Goal: Task Accomplishment & Management: Complete application form

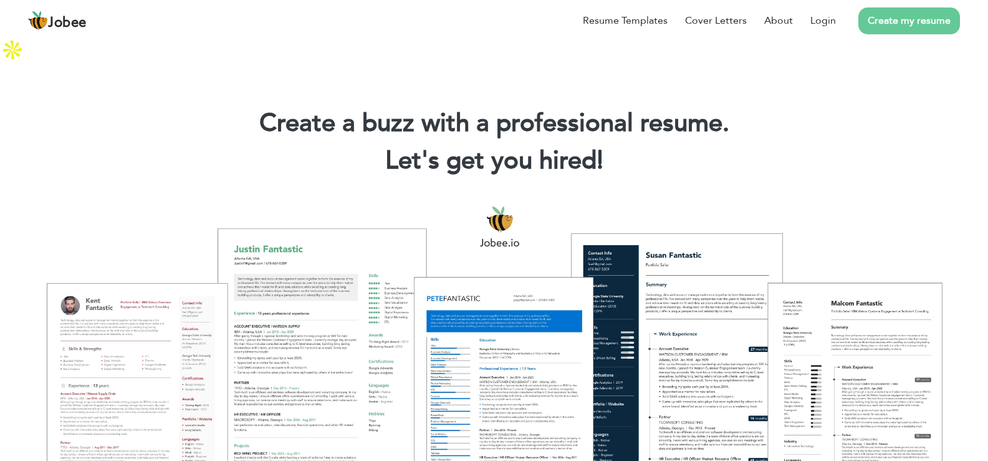
click at [880, 19] on link "Create my resume" at bounding box center [909, 20] width 102 height 27
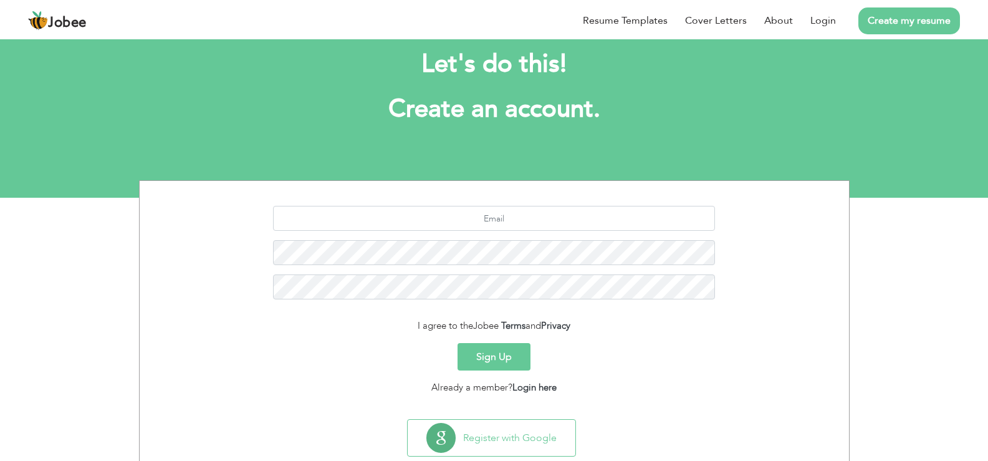
scroll to position [57, 0]
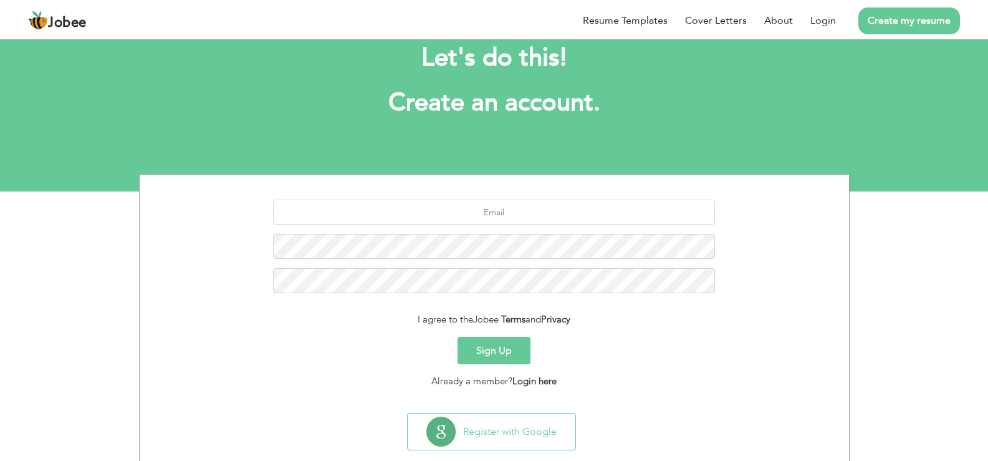
click at [476, 337] on button "Sign Up" at bounding box center [494, 350] width 73 height 27
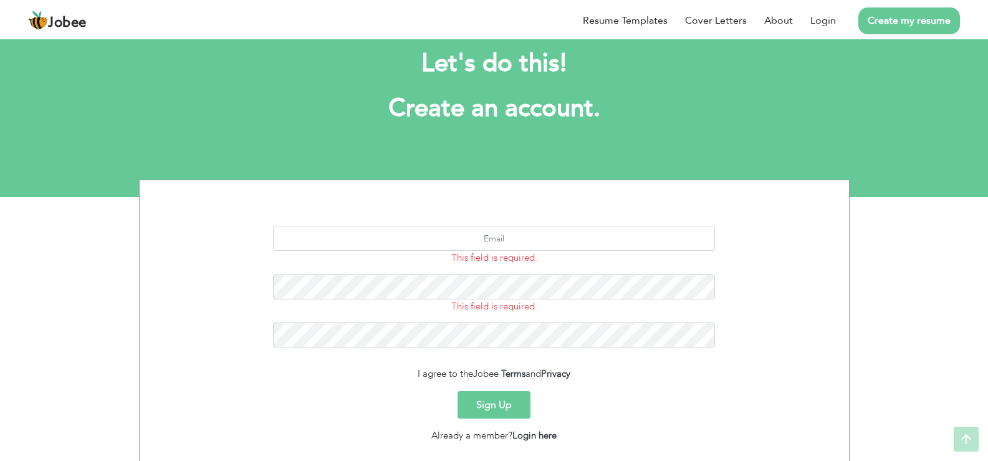
scroll to position [50, 0]
click at [519, 226] on input "text" at bounding box center [494, 238] width 442 height 25
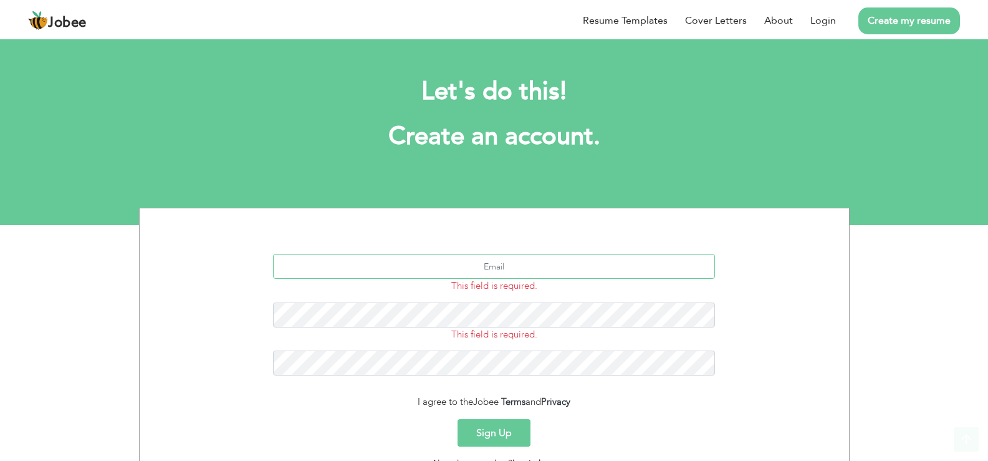
scroll to position [0, 0]
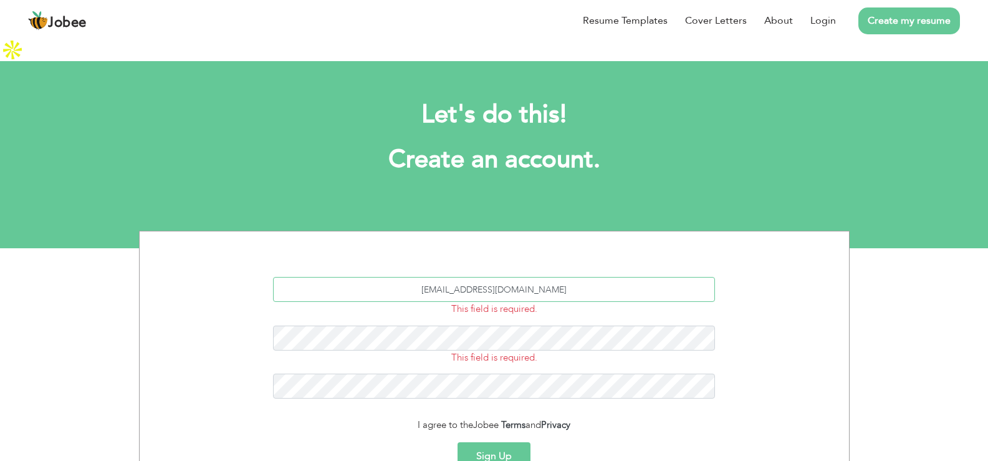
type input "awan95892@gmail.com"
click at [458, 442] on button "Sign Up" at bounding box center [494, 455] width 73 height 27
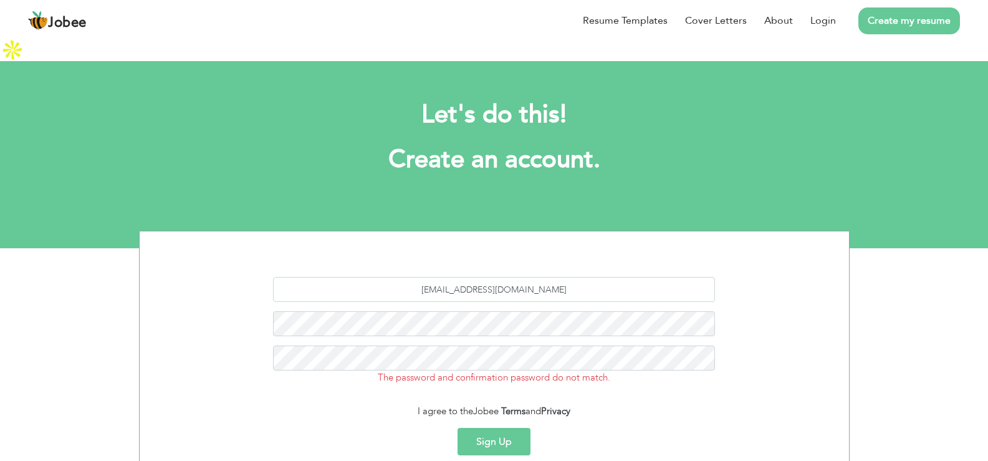
click at [503, 284] on div "awan95892@gmail.com The password and confirmation password do not match." at bounding box center [494, 335] width 691 height 117
click at [476, 428] on button "Sign Up" at bounding box center [494, 441] width 73 height 27
click at [458, 428] on button "Sign Up" at bounding box center [494, 441] width 73 height 27
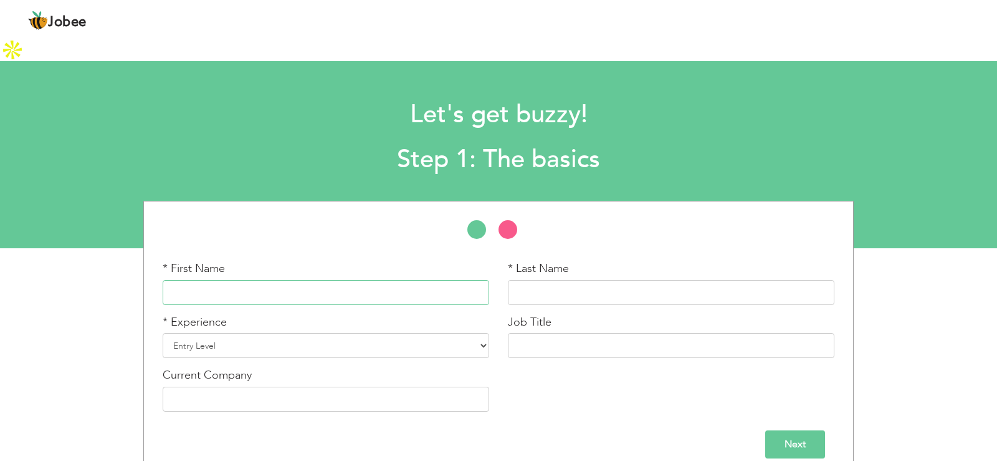
click at [364, 280] on input "text" at bounding box center [326, 292] width 327 height 25
type input "m"
type input "Muhammad"
click at [514, 280] on input "text" at bounding box center [671, 292] width 327 height 25
type input "Hamza"
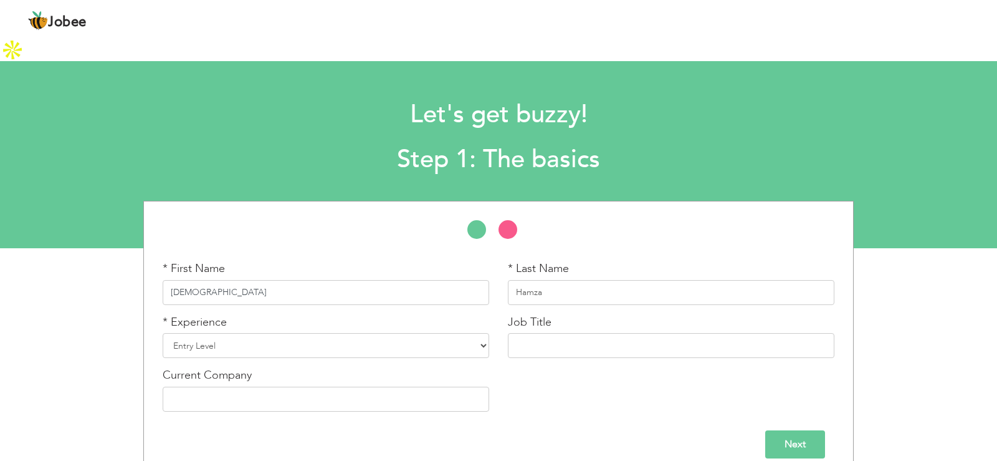
click at [387, 280] on input "Muhammad" at bounding box center [326, 292] width 327 height 25
type input "M"
type input "Muhammad"
click at [511, 280] on input "Hamza" at bounding box center [671, 292] width 327 height 25
type input "Ameer Hamza"
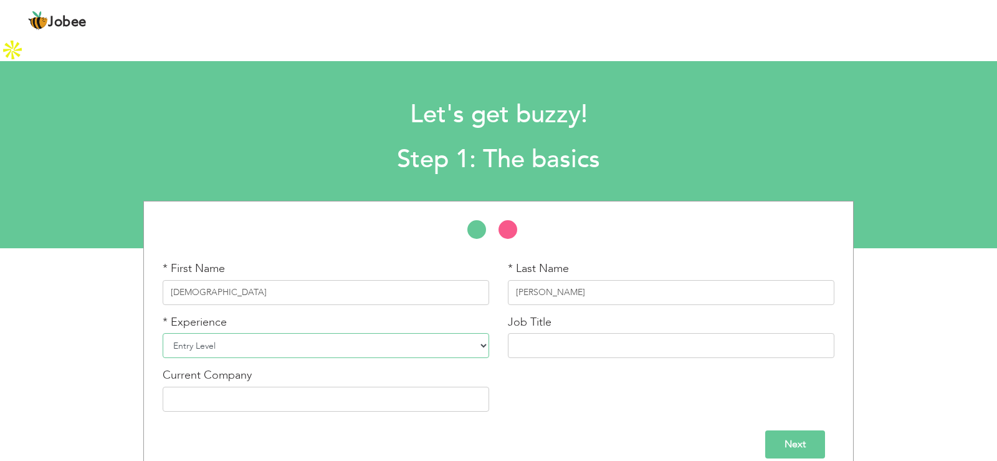
click at [335, 333] on select "Entry Level Less than 1 Year 1 Year 2 Years 3 Years 4 Years 5 Years 6 Years 7 Y…" at bounding box center [326, 345] width 327 height 25
select select "6"
click at [163, 333] on select "Entry Level Less than 1 Year 1 Year 2 Years 3 Years 4 Years 5 Years 6 Years 7 Y…" at bounding box center [326, 345] width 327 height 25
click at [572, 333] on input "text" at bounding box center [671, 345] width 327 height 25
type input "punching"
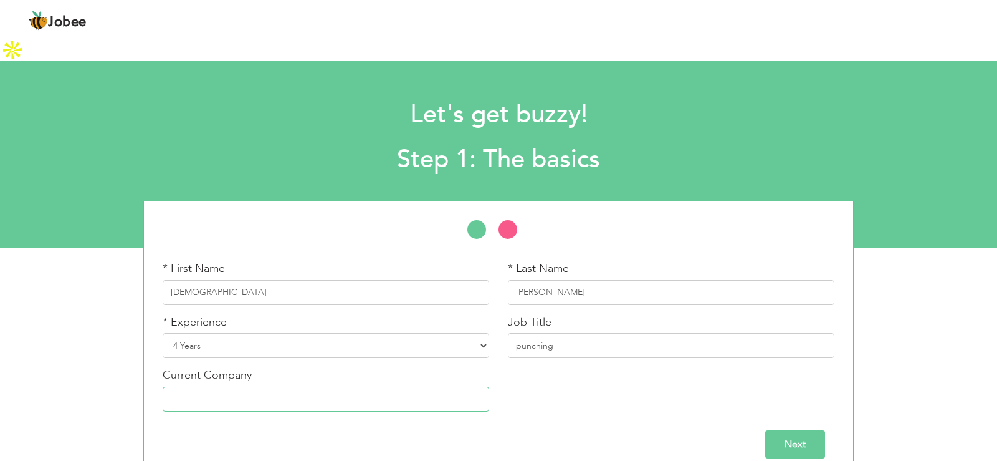
click at [350, 387] on input "text" at bounding box center [326, 399] width 327 height 25
type input "Batik"
click at [800, 430] on input "Next" at bounding box center [796, 444] width 60 height 28
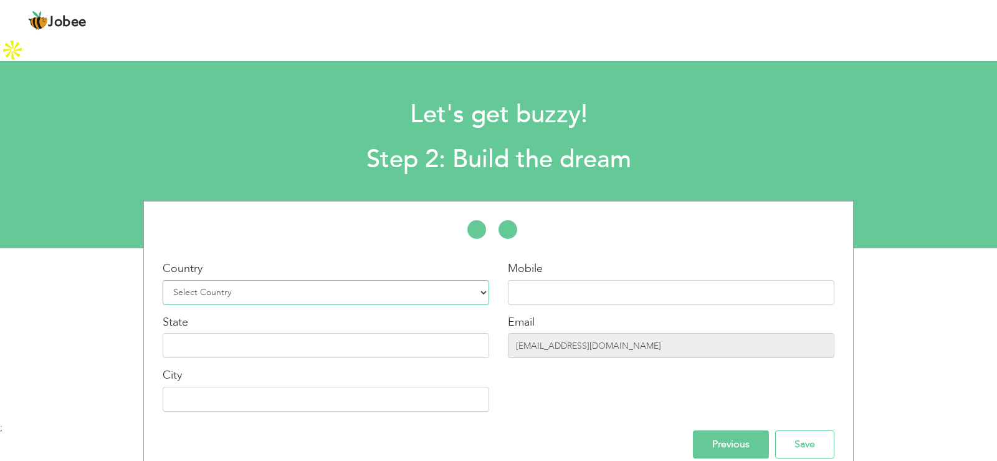
click at [325, 280] on select "Select Country Afghanistan Albania Algeria American Samoa Andorra Angola Anguil…" at bounding box center [326, 292] width 327 height 25
click at [360, 282] on div "Country Select Country Afghanistan Albania Algeria American Samoa Andorra Angol…" at bounding box center [325, 341] width 345 height 160
click at [364, 280] on select "Select Country Afghanistan Albania Algeria American Samoa Andorra Angola Anguil…" at bounding box center [326, 292] width 327 height 25
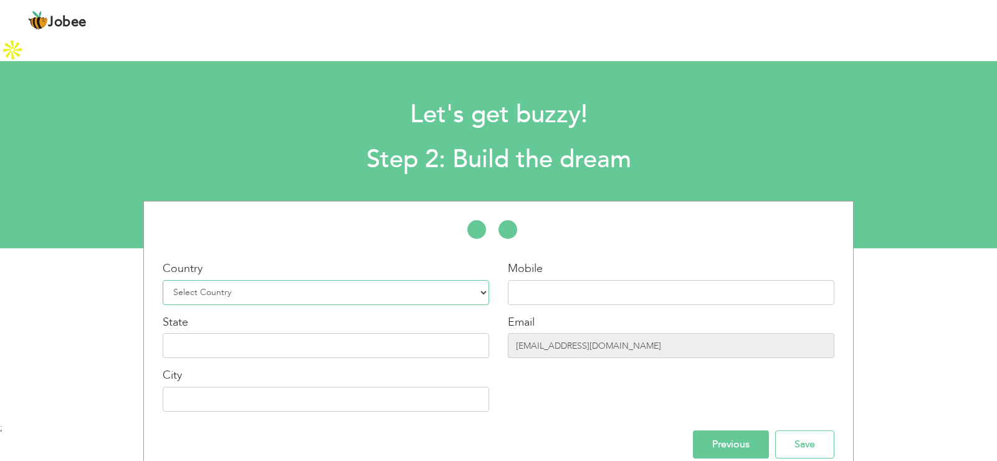
select select "166"
click at [163, 280] on select "Select Country Afghanistan Albania Algeria American Samoa Andorra Angola Anguil…" at bounding box center [326, 292] width 327 height 25
click at [313, 333] on input "text" at bounding box center [326, 345] width 327 height 25
type input "[GEOGRAPHIC_DATA]"
click at [523, 280] on input "text" at bounding box center [671, 292] width 327 height 25
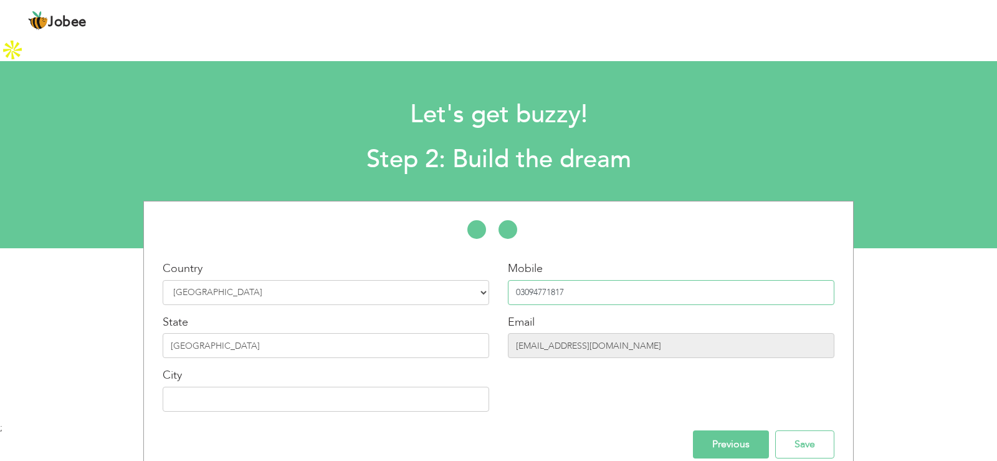
type input "03094771817"
click at [403, 388] on div "Country Select Country Afghanistan Albania Algeria American Samoa Andorra Angol…" at bounding box center [325, 341] width 345 height 160
click at [403, 387] on input "text" at bounding box center [326, 399] width 327 height 25
type input "[GEOGRAPHIC_DATA]"
click at [802, 430] on input "Save" at bounding box center [805, 444] width 59 height 28
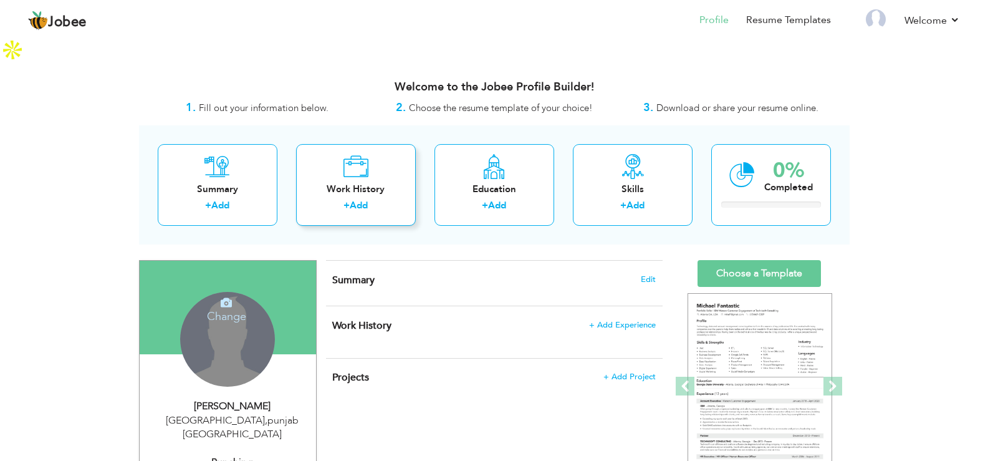
click at [340, 173] on div "Work History + Add" at bounding box center [356, 185] width 120 height 82
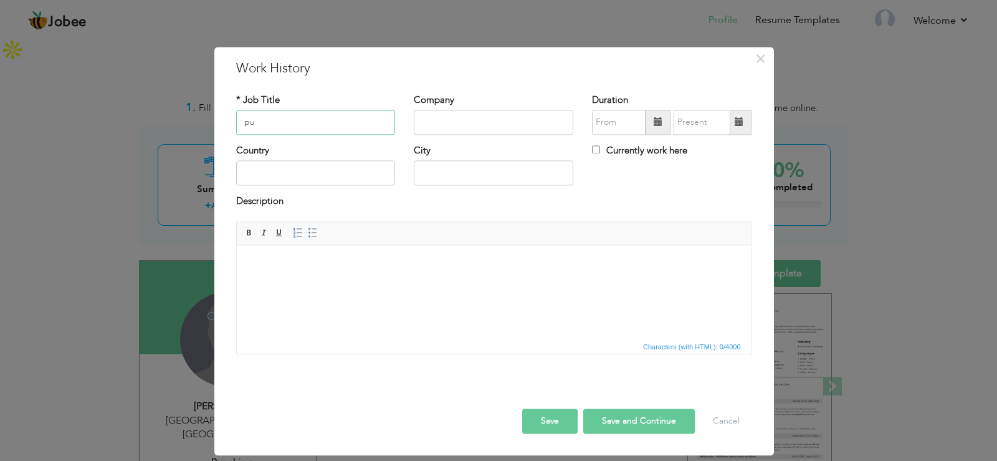
type input "p"
type input "punching"
click at [455, 117] on input "text" at bounding box center [494, 122] width 160 height 25
type input "[PERSON_NAME]"
click at [343, 170] on input "text" at bounding box center [316, 173] width 160 height 25
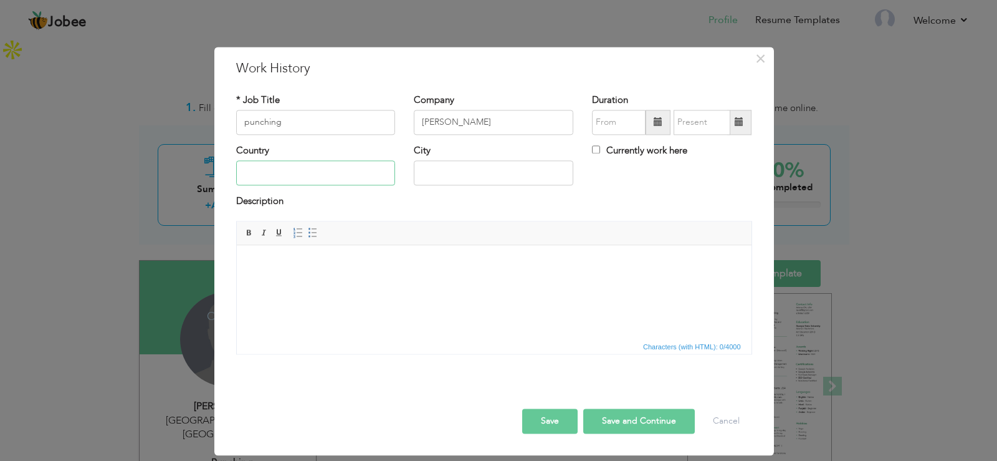
type input "[GEOGRAPHIC_DATA]"
click at [602, 120] on input "text" at bounding box center [619, 122] width 54 height 25
type input "08/2025"
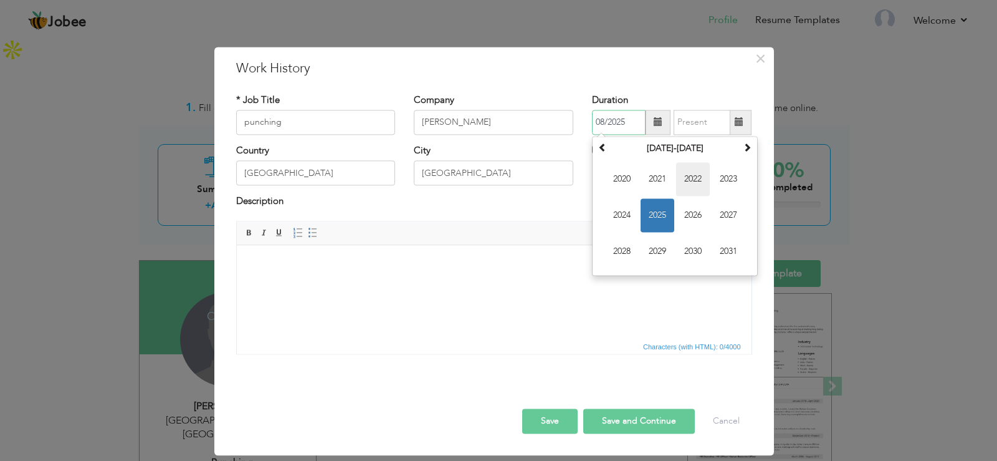
click at [683, 181] on span "2022" at bounding box center [693, 179] width 34 height 34
type input "08/2025"
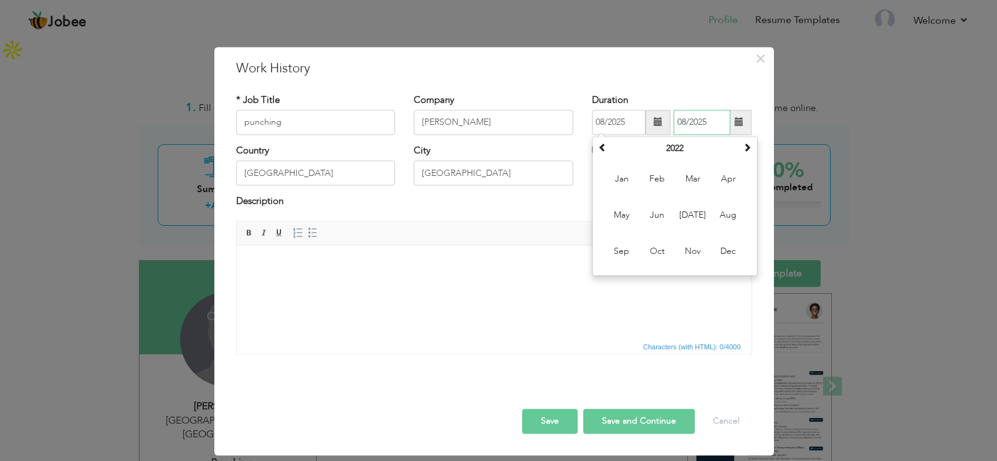
click at [704, 128] on input "08/2025" at bounding box center [702, 122] width 57 height 25
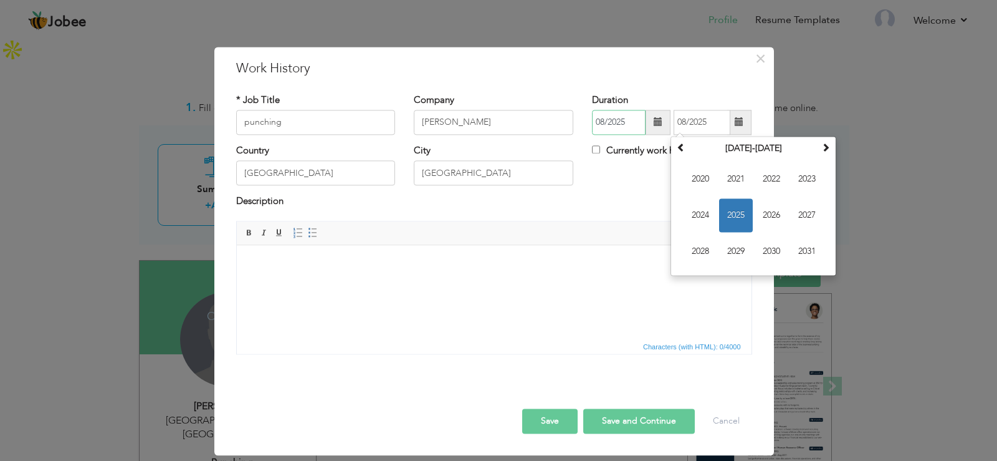
click at [622, 128] on input "08/2025" at bounding box center [619, 122] width 54 height 25
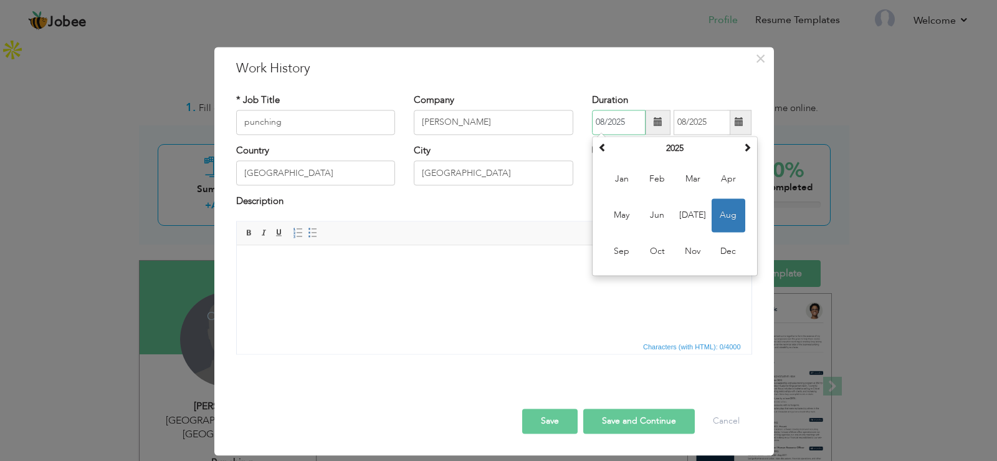
click at [622, 128] on input "08/2025" at bounding box center [619, 122] width 54 height 25
type input "0"
type input "02/2022"
click at [698, 123] on input "08/2025" at bounding box center [702, 122] width 57 height 25
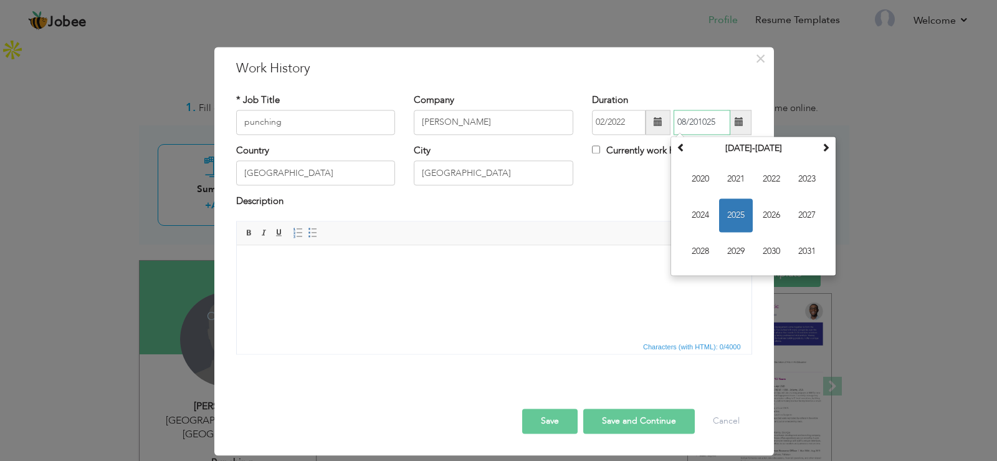
click at [716, 118] on input "08/201025" at bounding box center [702, 122] width 57 height 25
type input "0"
type input "10/2024"
click at [550, 278] on html at bounding box center [493, 264] width 515 height 38
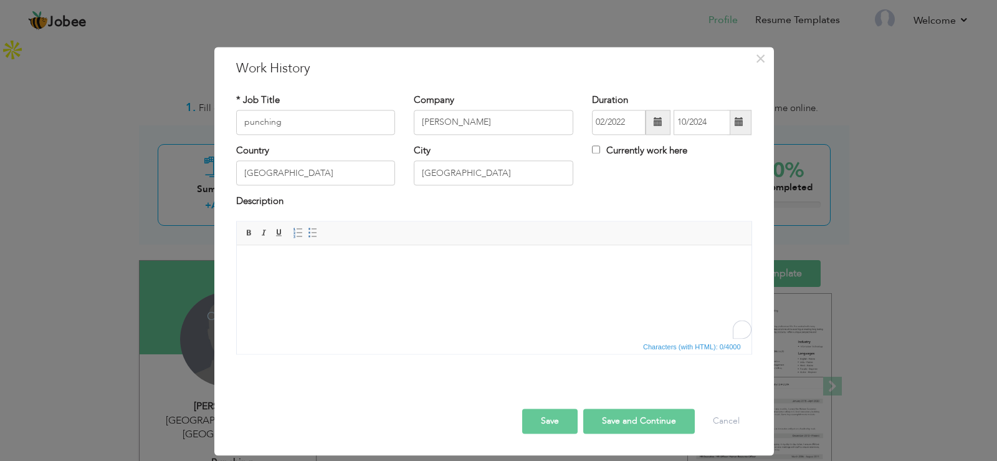
click at [352, 279] on html at bounding box center [493, 264] width 515 height 38
click at [266, 283] on html "Punchar" at bounding box center [493, 264] width 515 height 38
click at [283, 262] on body "Punchar" at bounding box center [494, 263] width 490 height 13
click at [323, 270] on html "Punchar & travelling" at bounding box center [493, 264] width 515 height 38
click at [316, 233] on span at bounding box center [313, 233] width 10 height 10
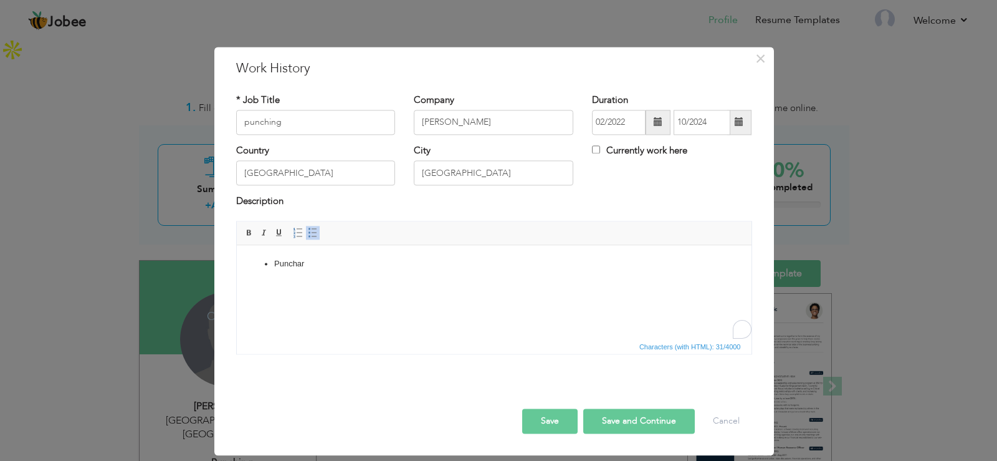
click at [269, 283] on html "Punchar" at bounding box center [493, 264] width 515 height 38
click at [303, 271] on html "Punchar" at bounding box center [493, 264] width 515 height 38
click at [594, 414] on button "Save and Continue" at bounding box center [640, 420] width 112 height 25
click at [315, 129] on input "text" at bounding box center [316, 122] width 160 height 25
type input "P"
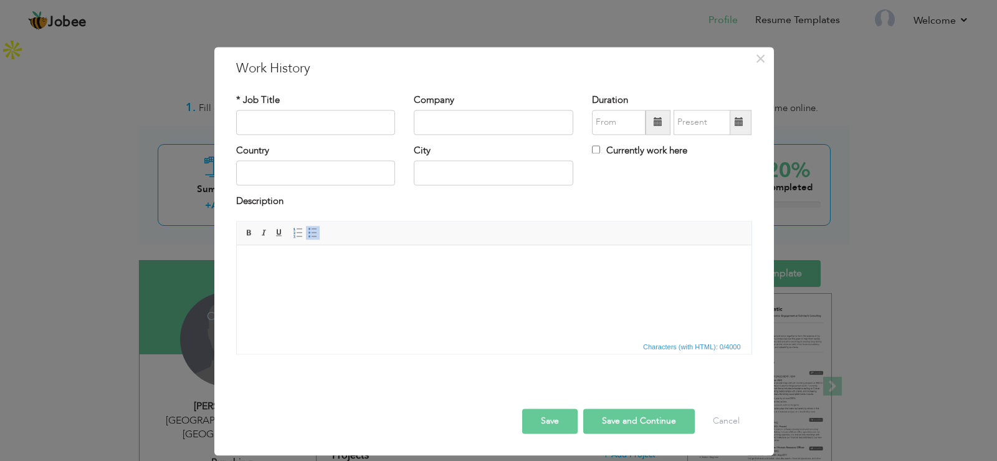
click at [547, 415] on button "Save" at bounding box center [549, 420] width 55 height 25
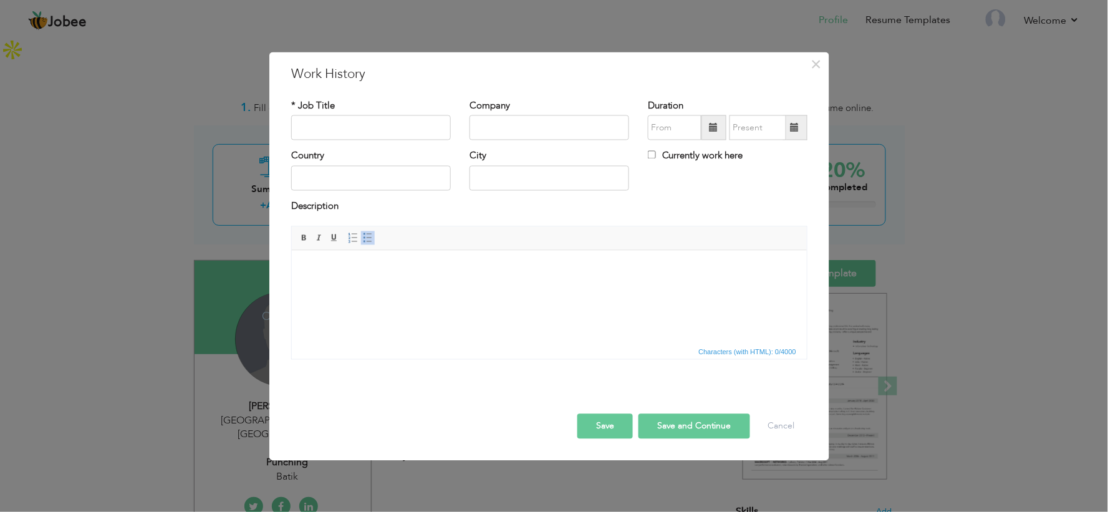
drag, startPoint x: 547, startPoint y: 421, endPoint x: 607, endPoint y: 468, distance: 76.4
click at [607, 460] on div "× Work History * Job Title Company Duration Currently work here Country" at bounding box center [554, 256] width 1108 height 512
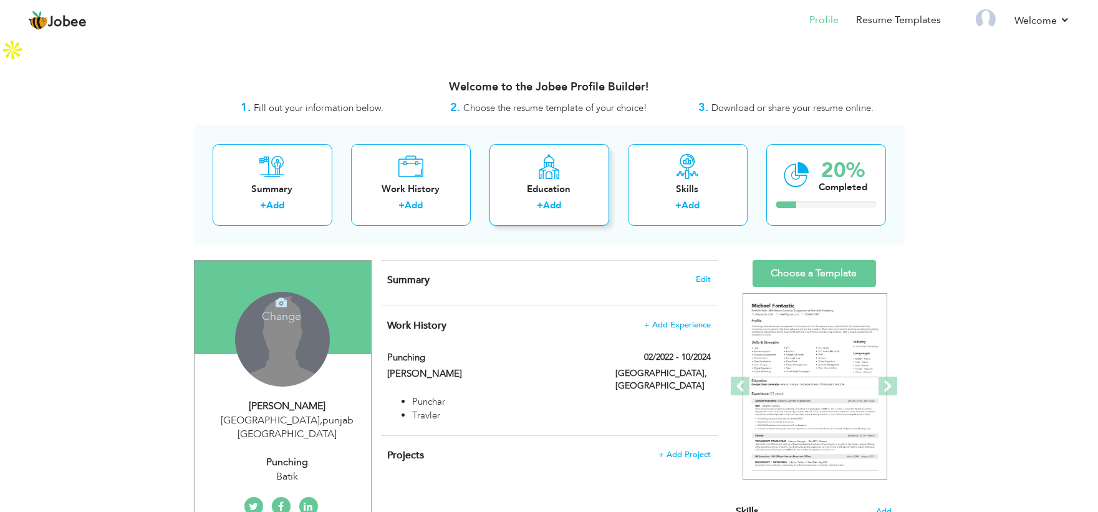
click at [559, 154] on icon at bounding box center [549, 166] width 24 height 25
radio input "true"
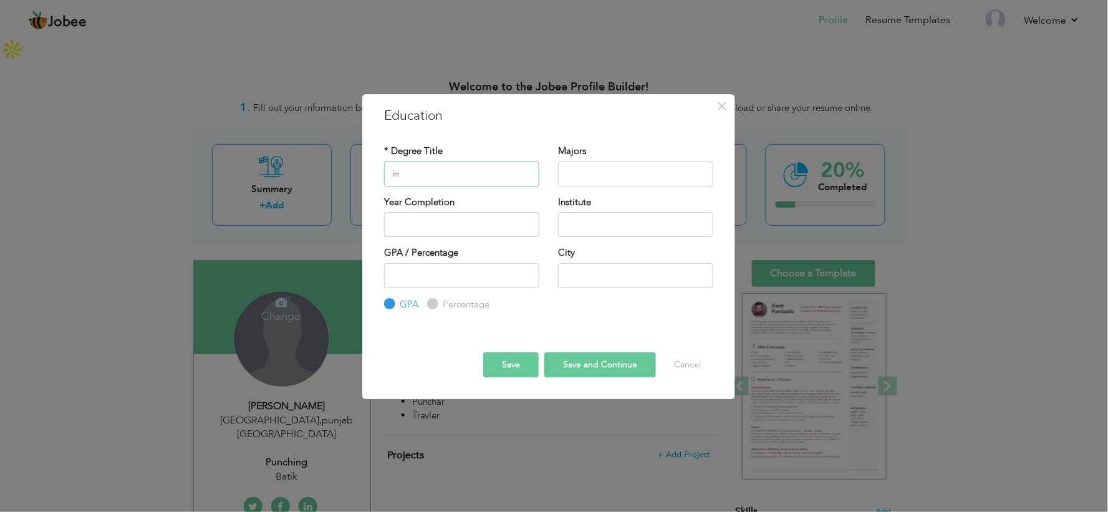
type input "i"
type input "Intermediate"
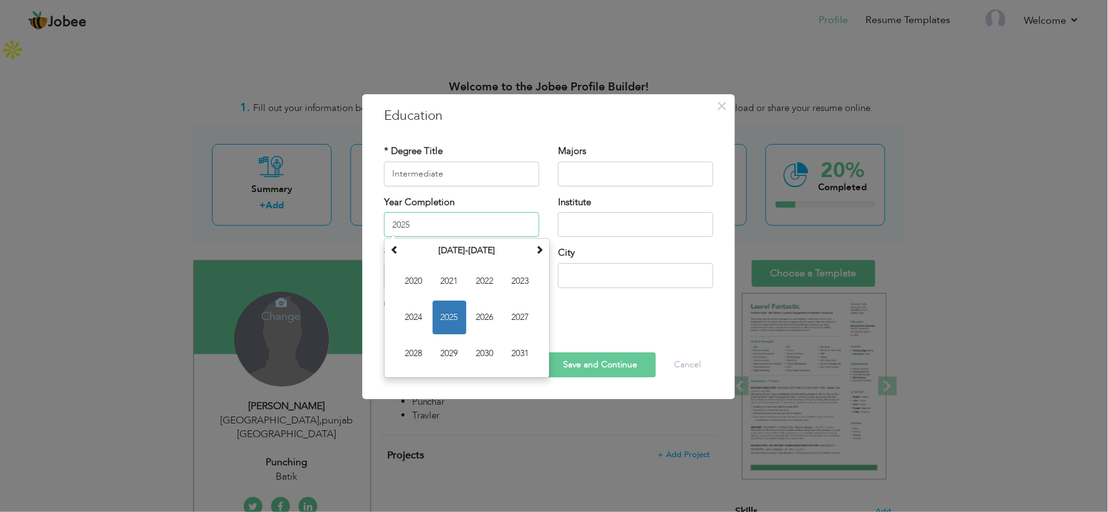
click at [510, 231] on input "2025" at bounding box center [461, 224] width 155 height 25
type input "2017"
click at [565, 216] on input "text" at bounding box center [635, 224] width 155 height 25
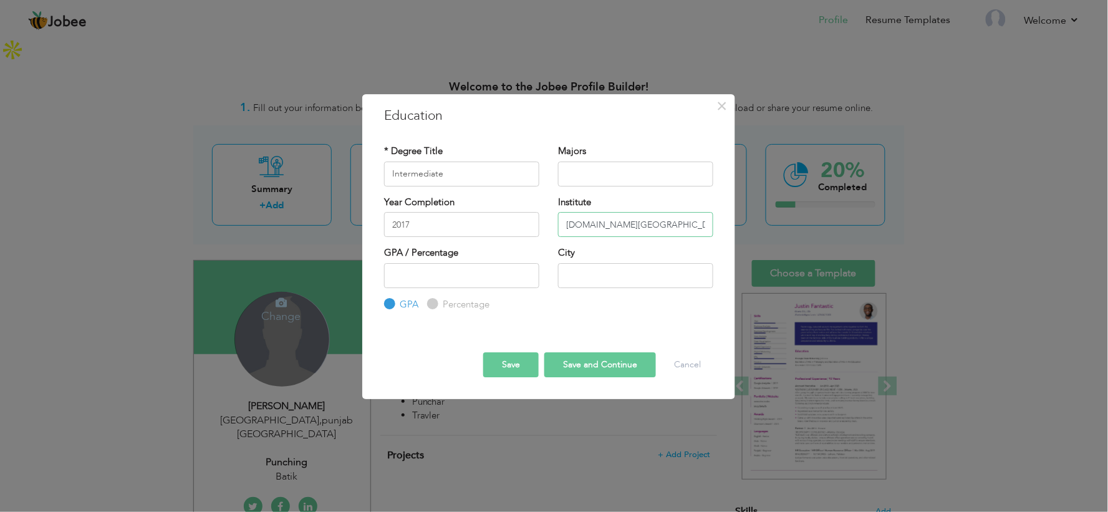
type input "govt.college township"
click at [474, 277] on input "number" at bounding box center [461, 275] width 155 height 25
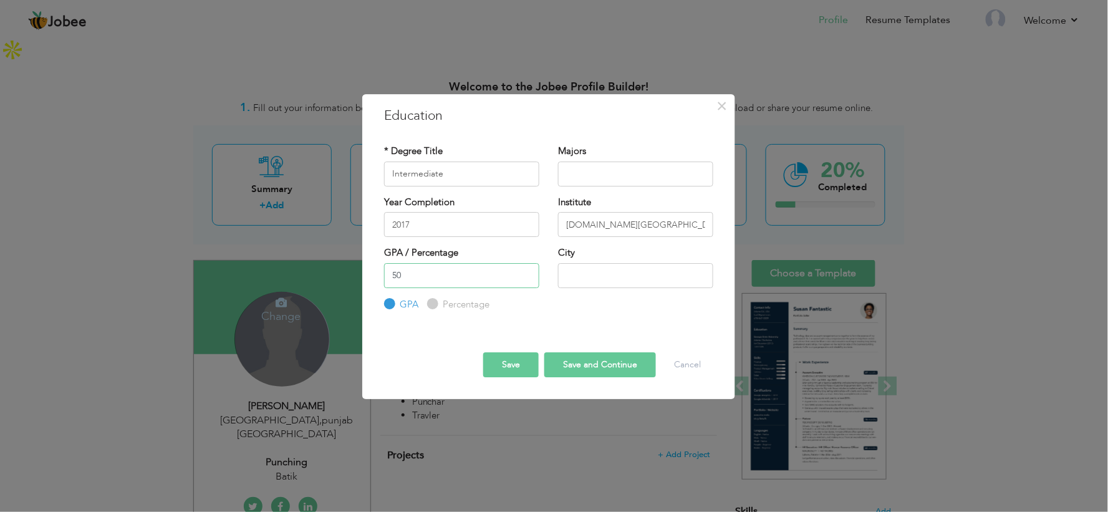
type input "50"
click at [439, 304] on label "Percentage" at bounding box center [464, 304] width 50 height 13
click at [435, 304] on input "Percentage" at bounding box center [431, 304] width 8 height 8
radio input "true"
click at [443, 264] on input "50" at bounding box center [461, 275] width 155 height 25
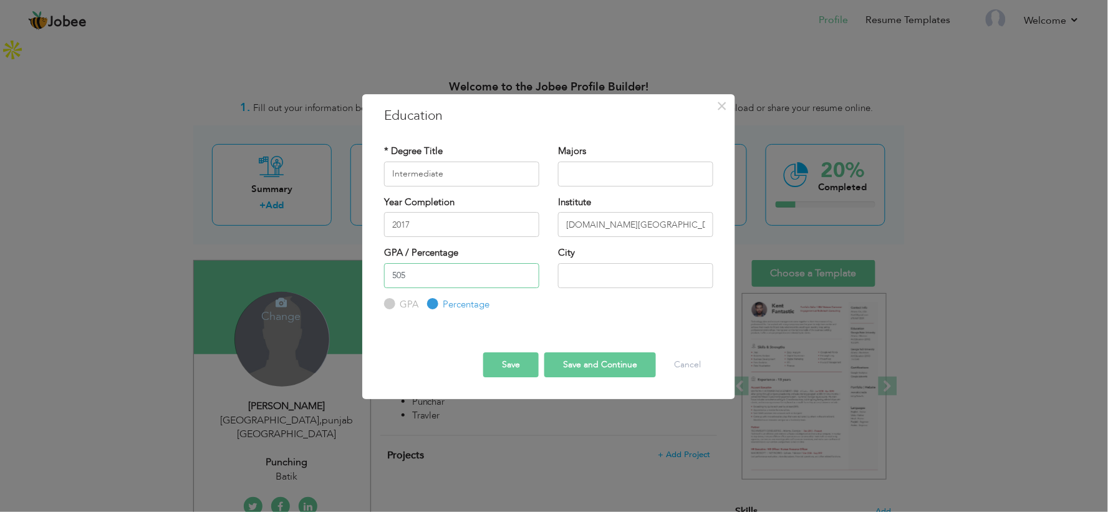
type input "50"
click at [595, 164] on input "text" at bounding box center [635, 173] width 155 height 25
type input "engineering"
click at [588, 282] on input "text" at bounding box center [635, 275] width 155 height 25
type input "lahore"
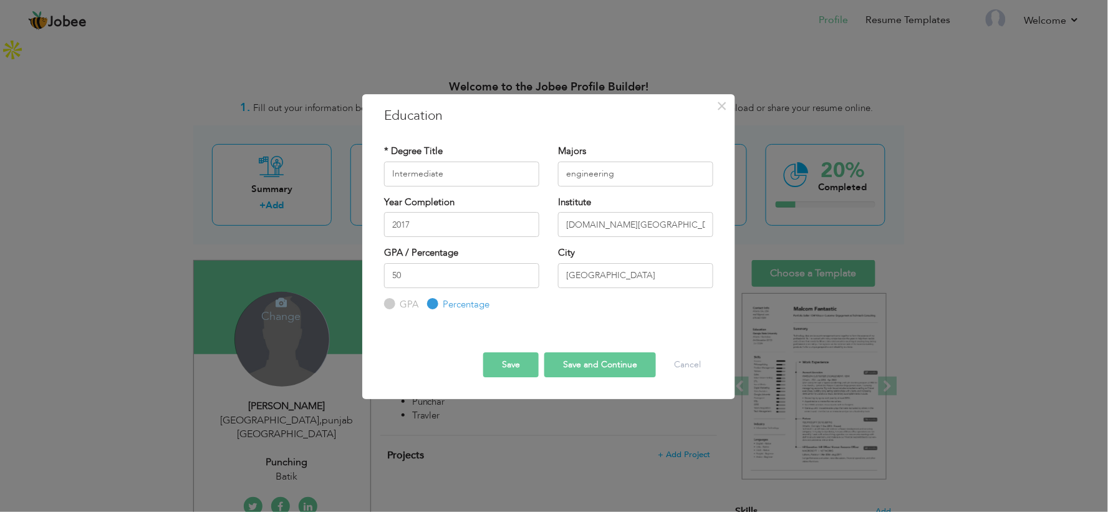
click at [577, 366] on button "Save and Continue" at bounding box center [600, 364] width 112 height 25
radio input "true"
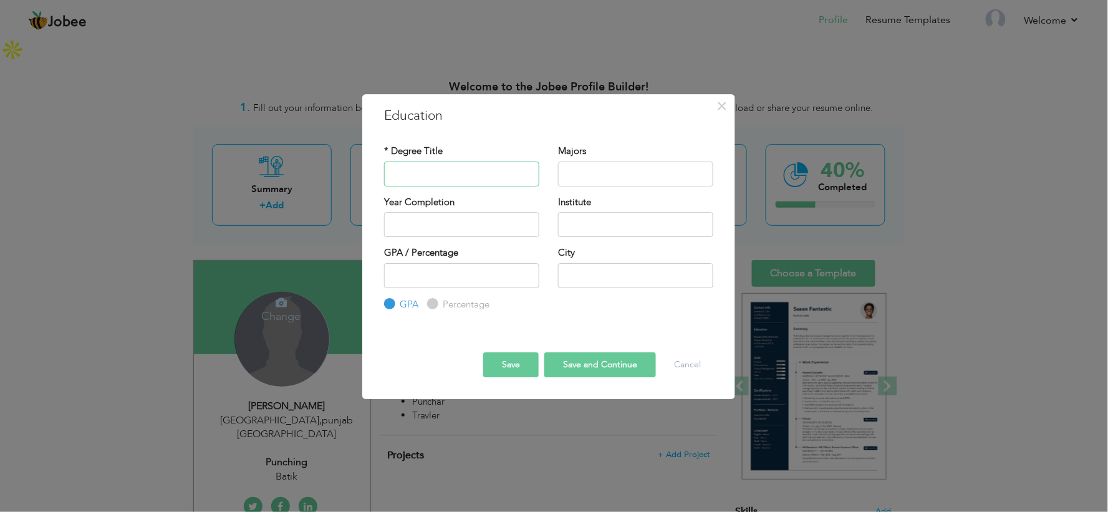
click at [414, 173] on input "text" at bounding box center [461, 173] width 155 height 25
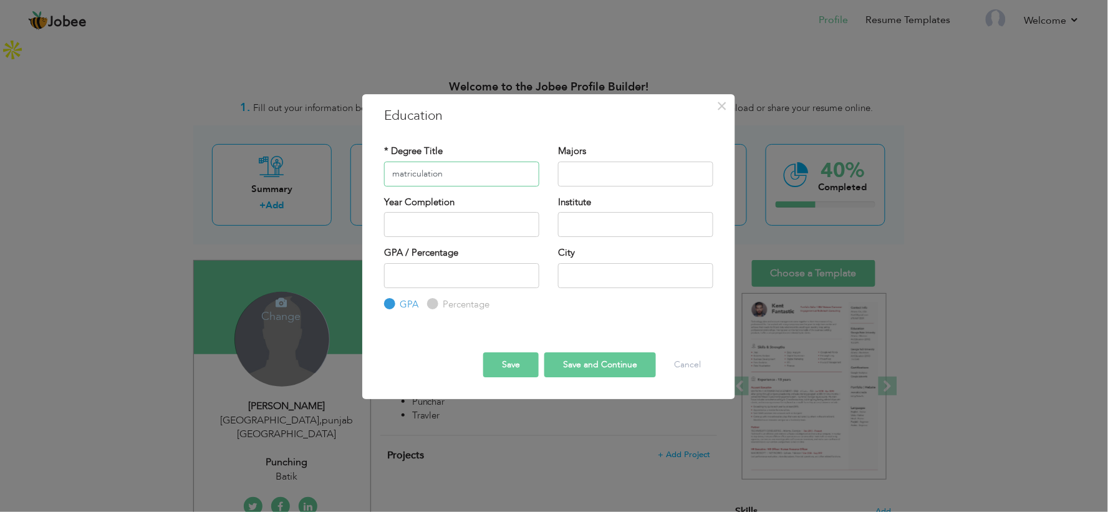
type input "matriculation"
click at [574, 166] on input "text" at bounding box center [635, 173] width 155 height 25
type input "biology"
click at [447, 208] on label "Year Completion" at bounding box center [419, 202] width 70 height 13
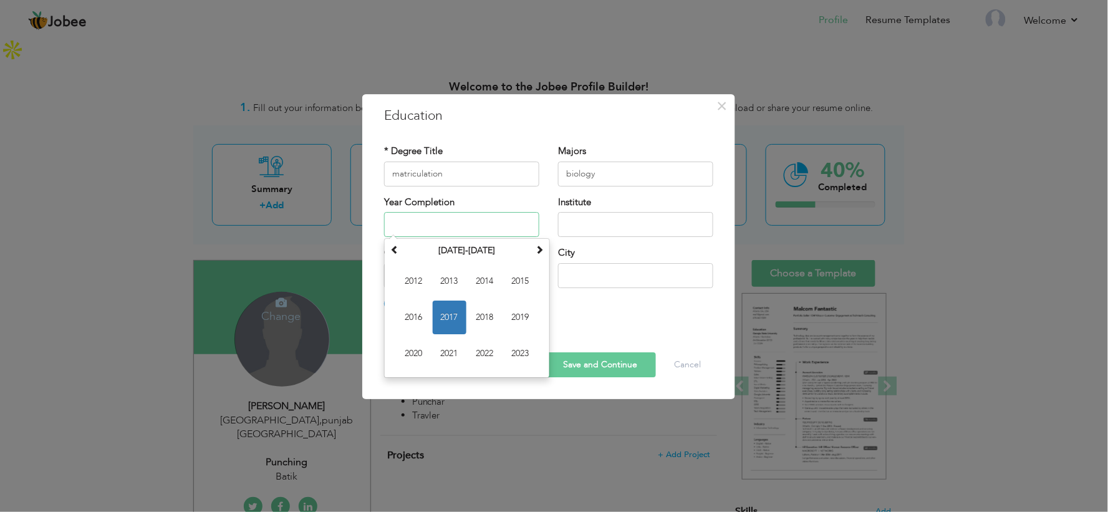
click at [439, 234] on input "text" at bounding box center [461, 224] width 155 height 25
type input "2015"
click at [576, 233] on input "text" at bounding box center [635, 224] width 155 height 25
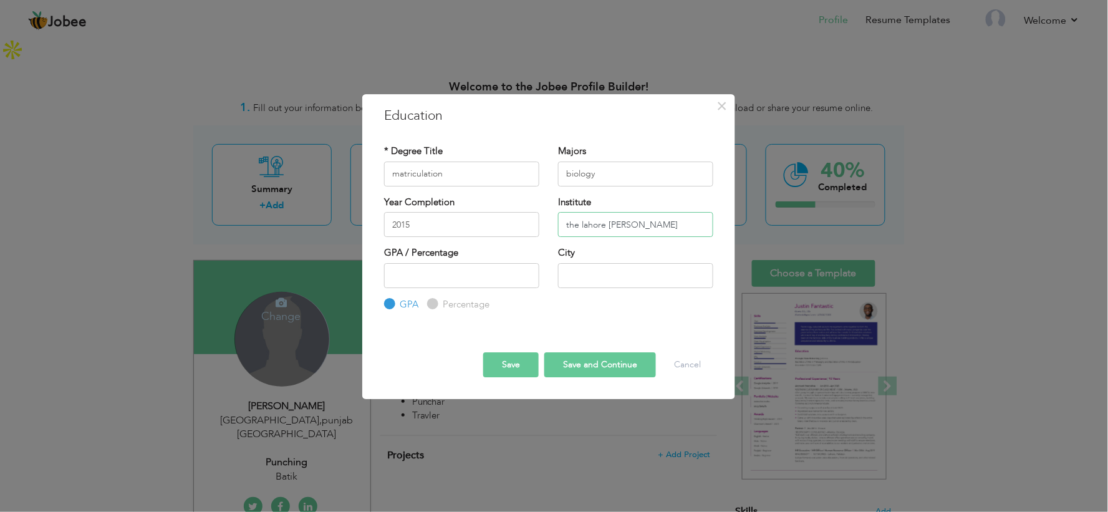
type input "the lahore garrison"
click at [494, 222] on input "2015" at bounding box center [461, 224] width 155 height 25
click at [620, 309] on div "GPA / Percentage GPA Percentage City" at bounding box center [549, 278] width 348 height 65
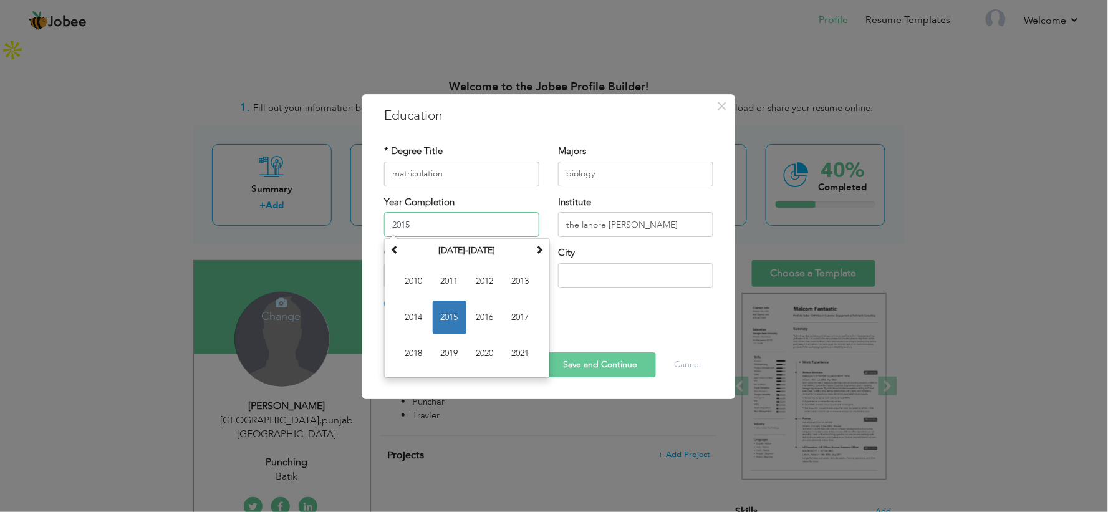
click at [475, 234] on input "2015" at bounding box center [461, 224] width 155 height 25
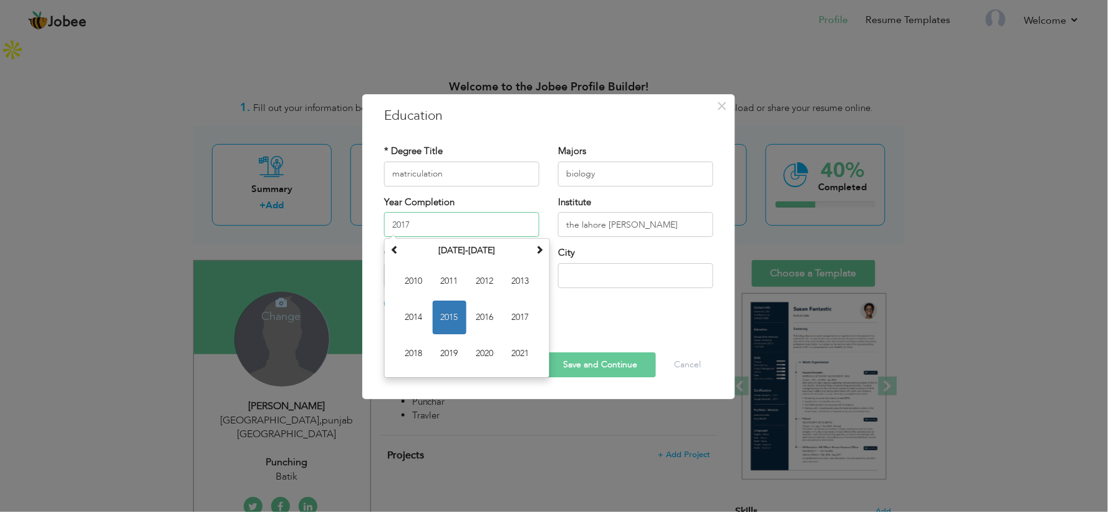
type input "2017"
click at [591, 273] on input "text" at bounding box center [635, 275] width 155 height 25
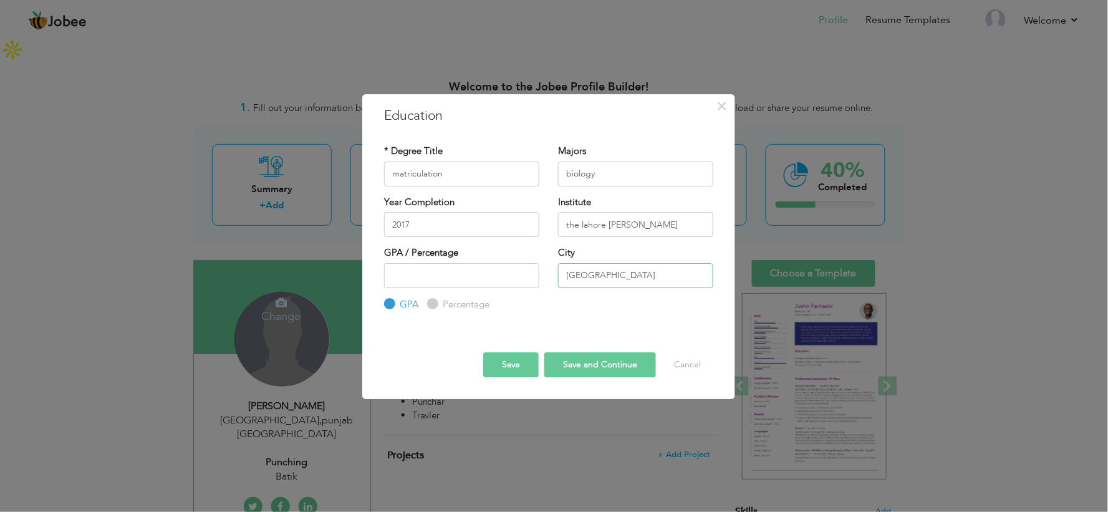
type input "lahore"
click at [444, 281] on input "number" at bounding box center [461, 275] width 155 height 25
click at [439, 301] on label "Percentage" at bounding box center [464, 304] width 50 height 13
click at [435, 301] on input "Percentage" at bounding box center [431, 304] width 8 height 8
radio input "true"
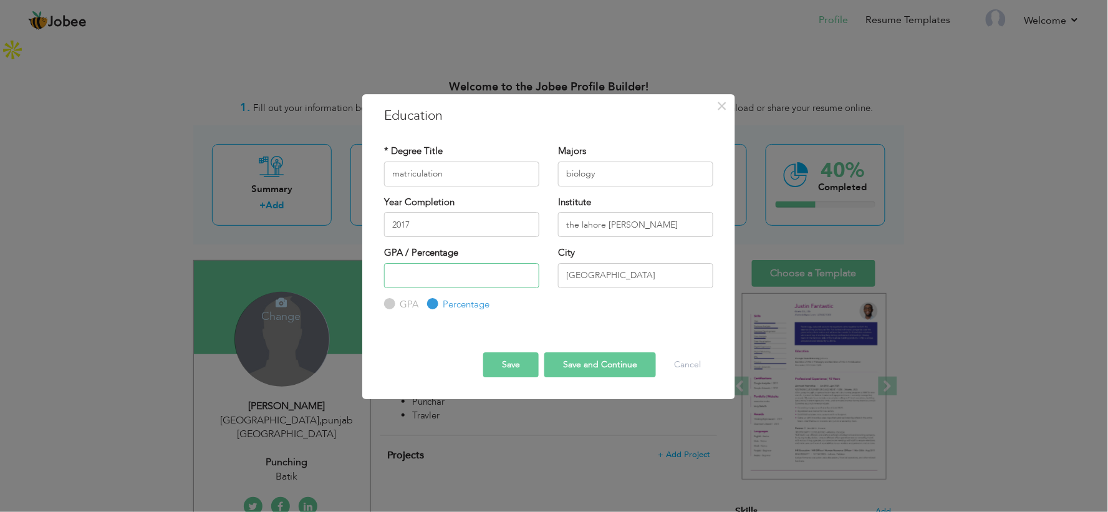
click at [435, 265] on input "number" at bounding box center [461, 275] width 155 height 25
type input "80"
click at [521, 367] on button "Save" at bounding box center [510, 364] width 55 height 25
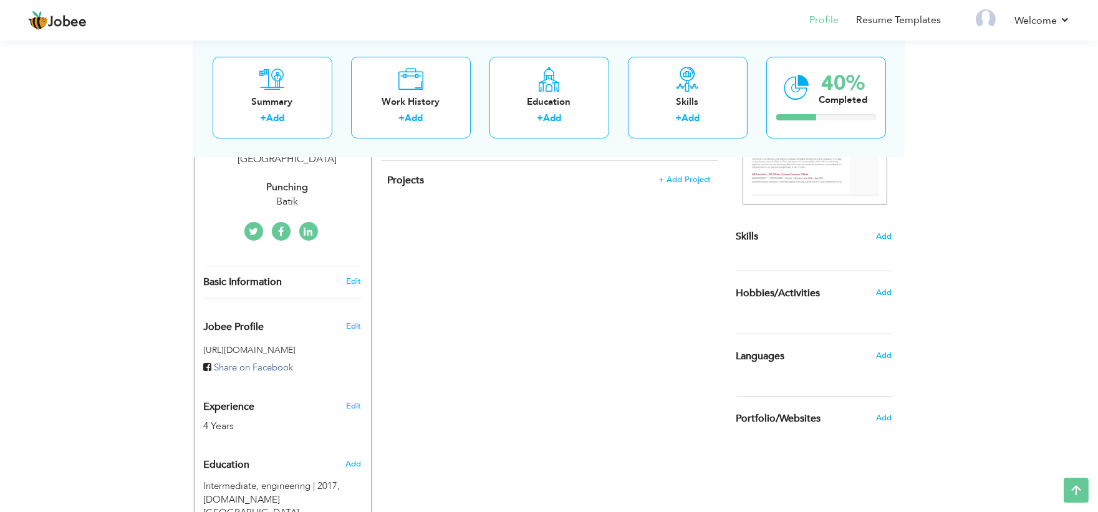
scroll to position [277, 0]
click at [884, 348] on span "Add" at bounding box center [883, 353] width 16 height 11
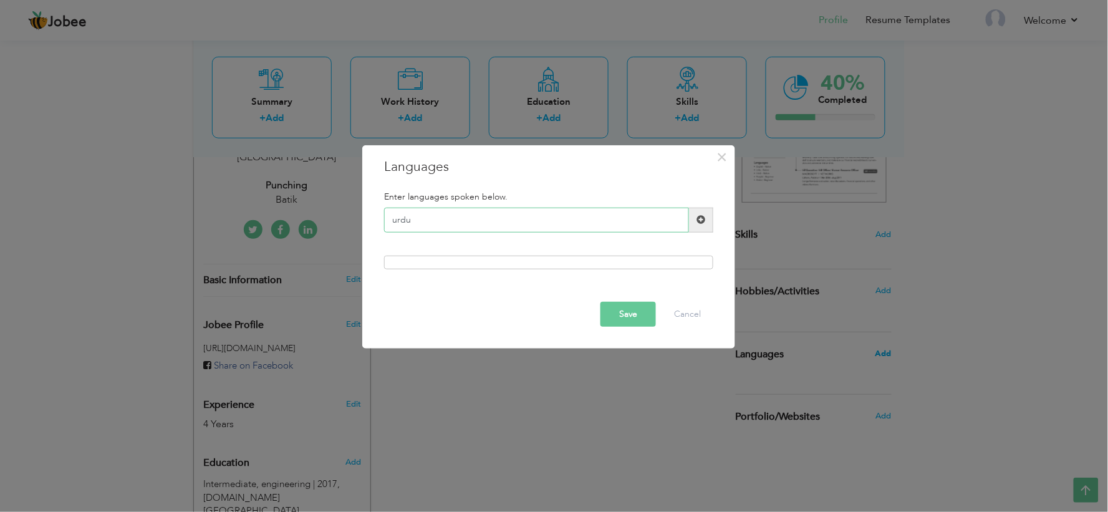
type input "urdu"
drag, startPoint x: 884, startPoint y: 325, endPoint x: 1013, endPoint y: 304, distance: 130.8
click at [997, 304] on div "× Languages Enter languages spoken below. urdu Save Cancel" at bounding box center [554, 256] width 1108 height 512
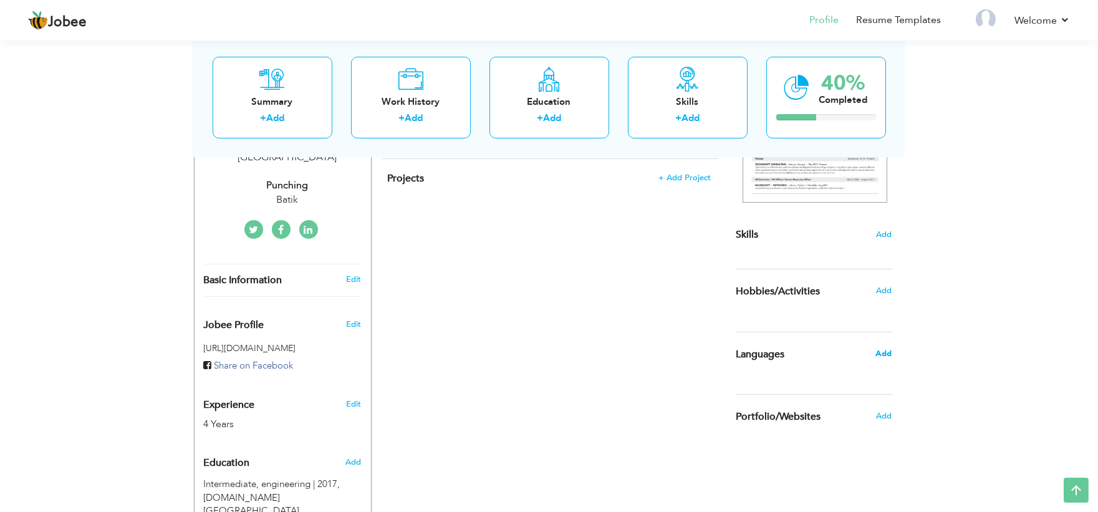
click at [886, 348] on span "Add" at bounding box center [883, 353] width 16 height 11
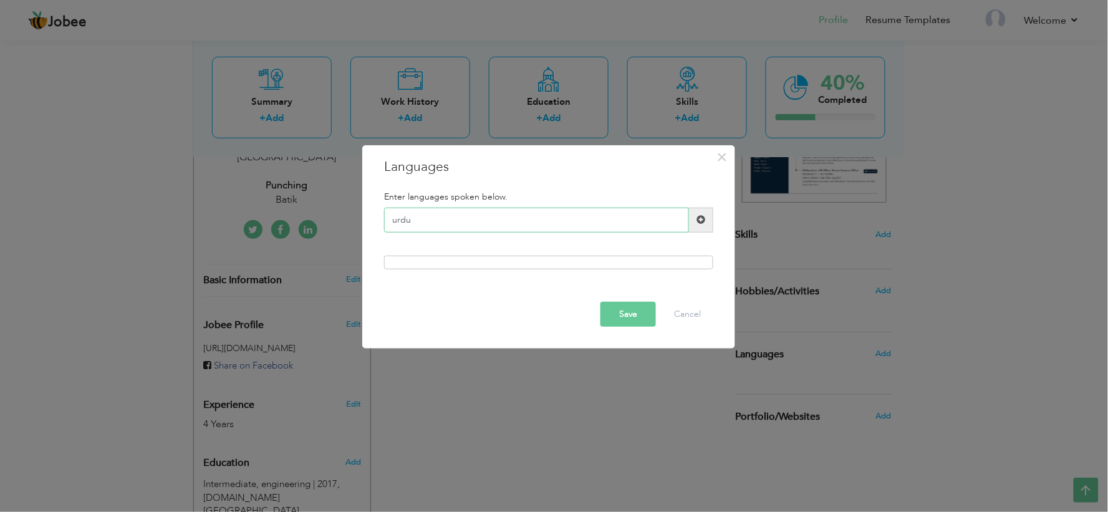
type input "urdu"
click at [699, 218] on span at bounding box center [700, 219] width 9 height 9
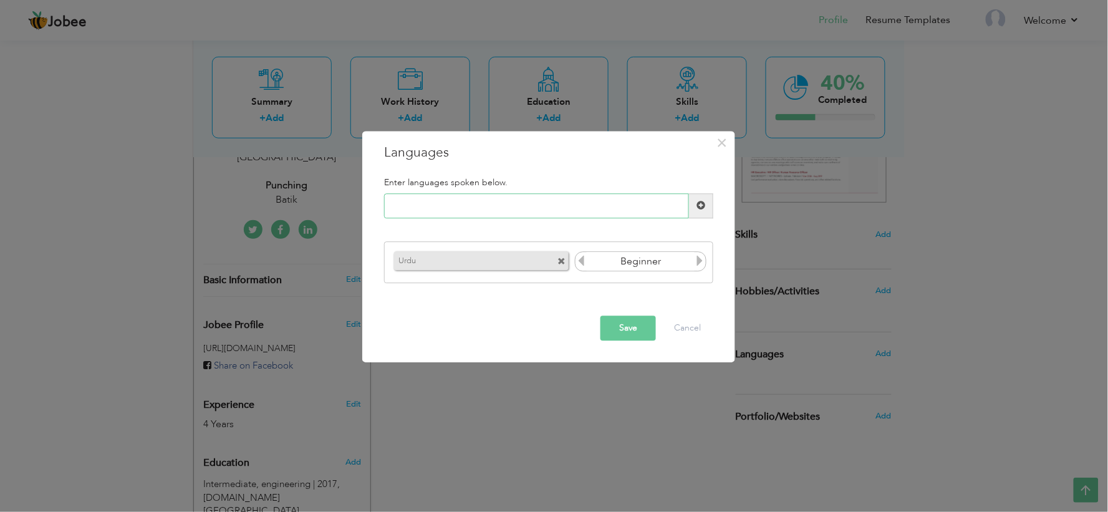
click at [522, 198] on input "text" at bounding box center [536, 205] width 305 height 25
type input "englih"
click at [699, 203] on span at bounding box center [700, 205] width 9 height 9
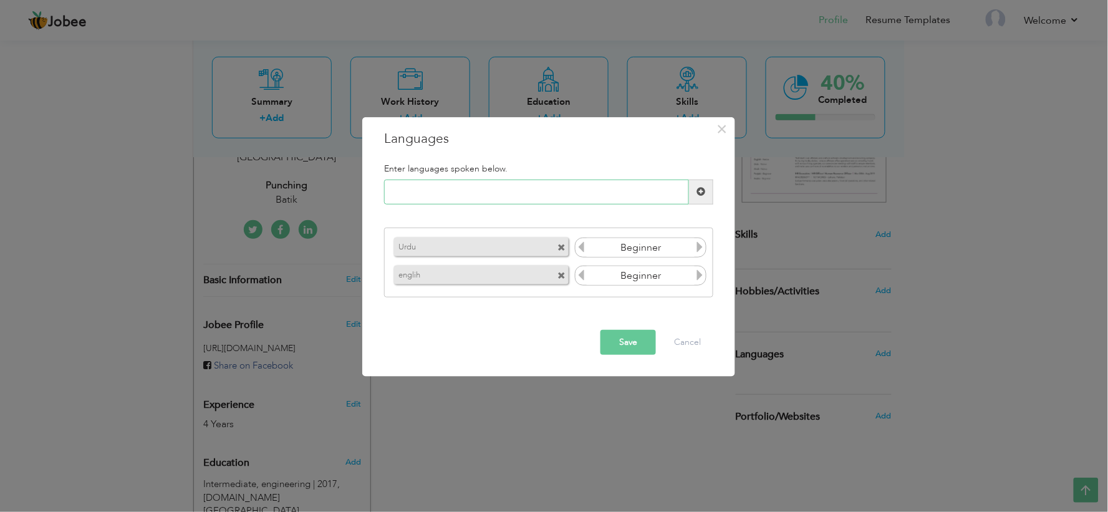
click at [583, 181] on input "text" at bounding box center [536, 192] width 305 height 25
type input "punjabi"
click at [699, 191] on span at bounding box center [700, 191] width 9 height 9
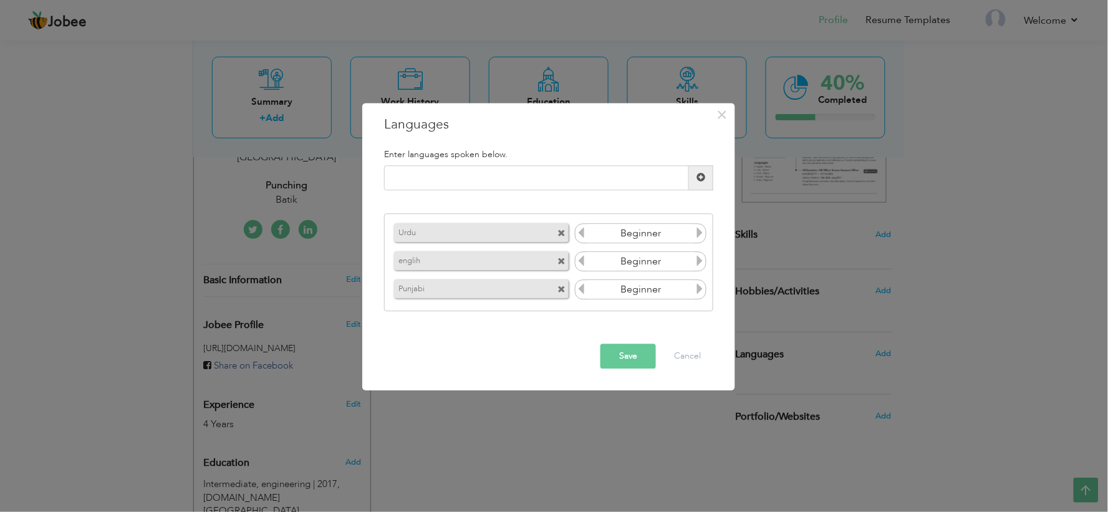
click at [698, 234] on icon at bounding box center [699, 233] width 11 height 11
click at [697, 263] on icon at bounding box center [699, 261] width 11 height 11
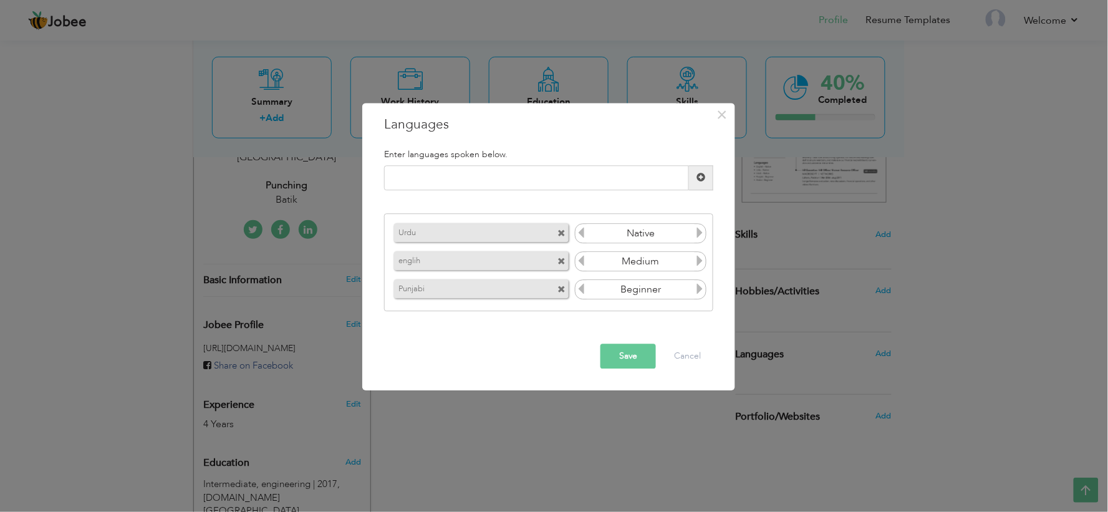
click at [697, 263] on icon at bounding box center [699, 261] width 11 height 11
click at [702, 291] on icon at bounding box center [699, 289] width 11 height 11
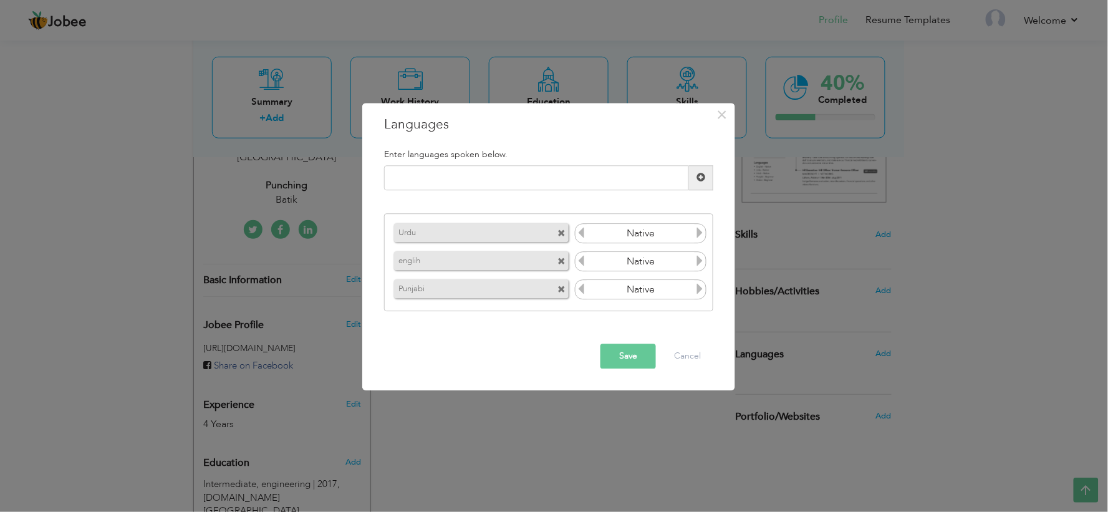
click at [702, 291] on icon at bounding box center [699, 289] width 11 height 11
click at [628, 352] on button "Save" at bounding box center [627, 355] width 55 height 25
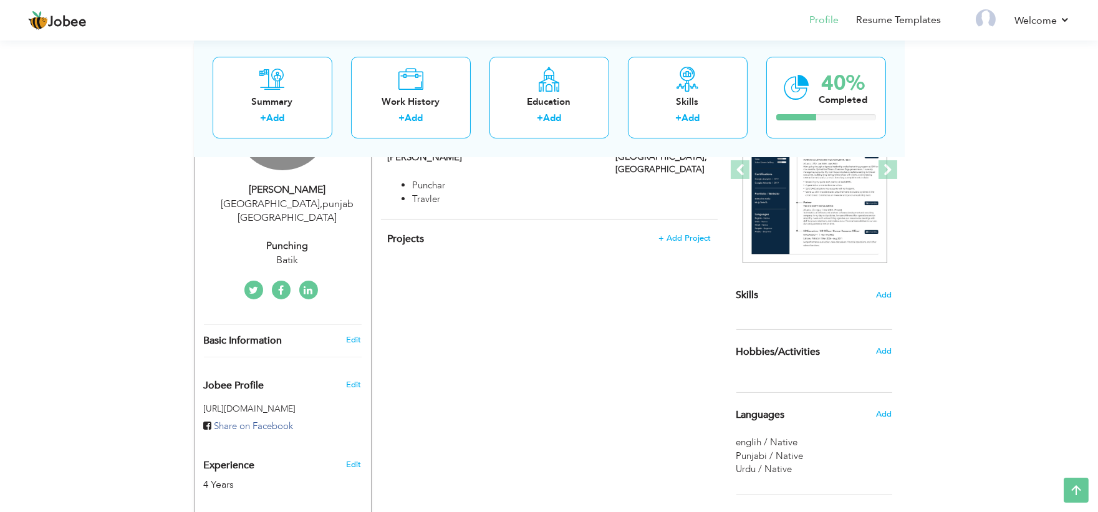
scroll to position [214, 0]
click at [885, 347] on span "Add" at bounding box center [883, 352] width 16 height 11
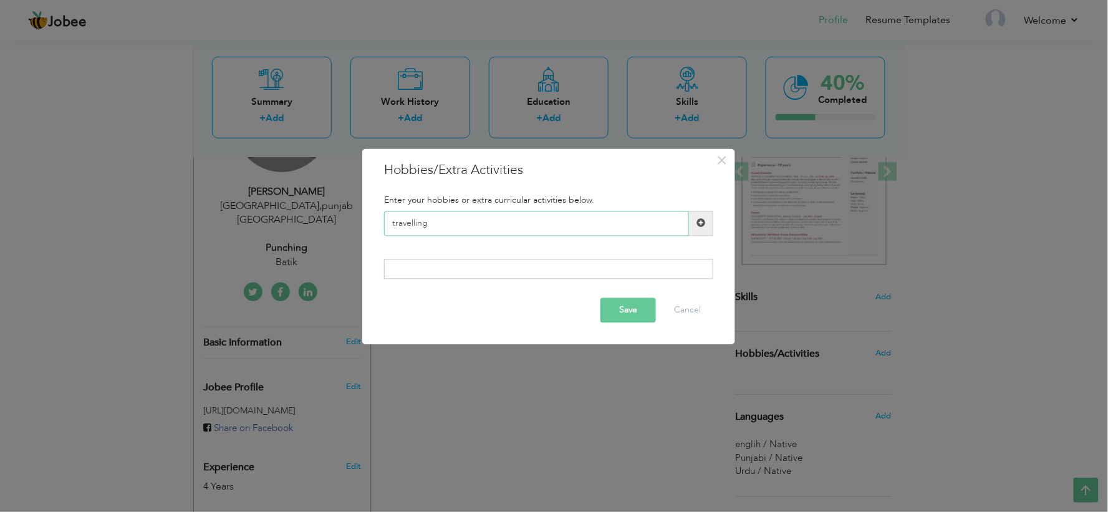
type input "travelling"
click at [701, 221] on span at bounding box center [700, 223] width 9 height 9
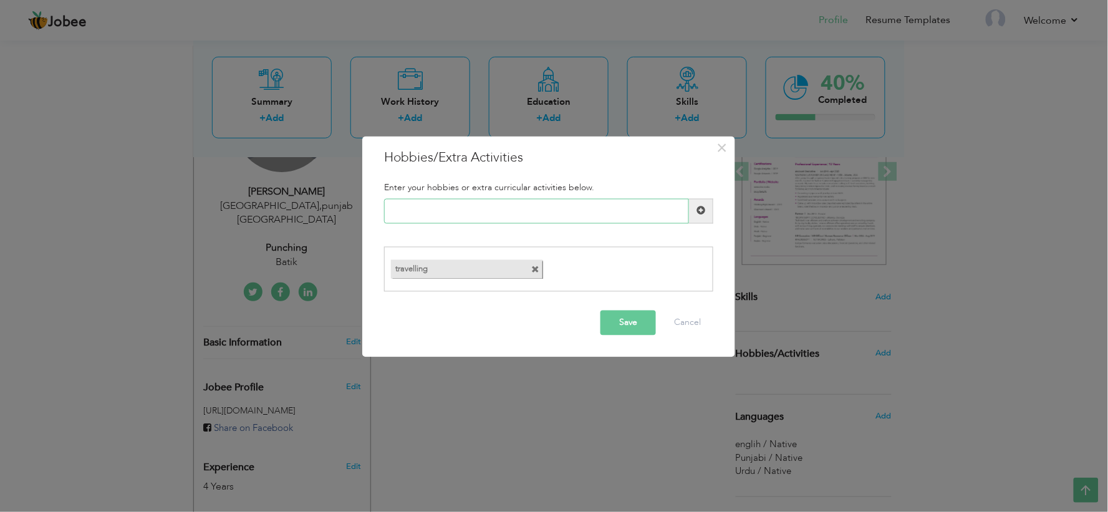
click at [503, 215] on input "text" at bounding box center [536, 210] width 305 height 25
type input "gaming"
click at [697, 213] on span at bounding box center [700, 210] width 9 height 9
click at [529, 208] on input "text" at bounding box center [536, 210] width 305 height 25
click at [528, 208] on input "text" at bounding box center [536, 210] width 305 height 25
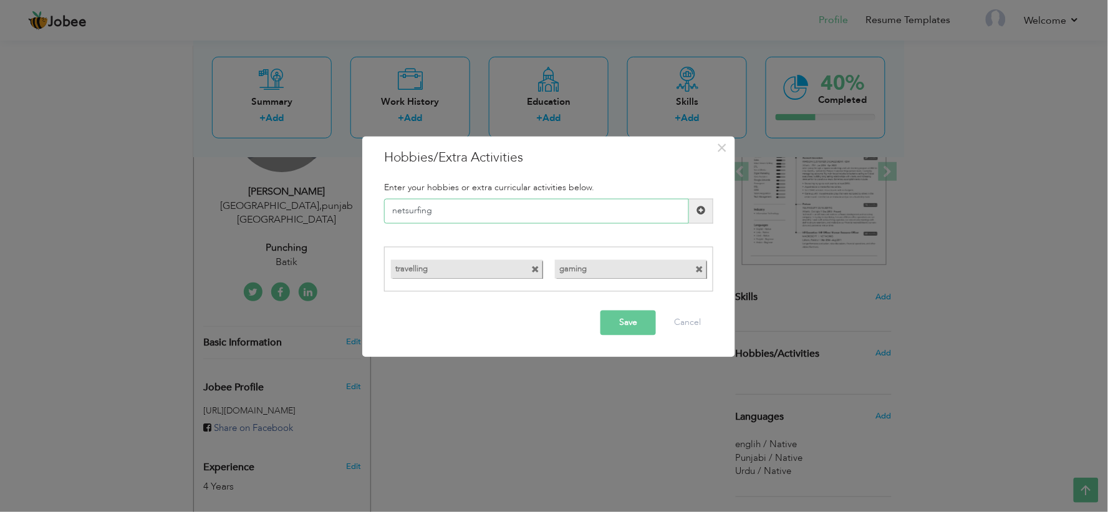
type input "netsurfing"
click at [701, 208] on span at bounding box center [700, 210] width 9 height 9
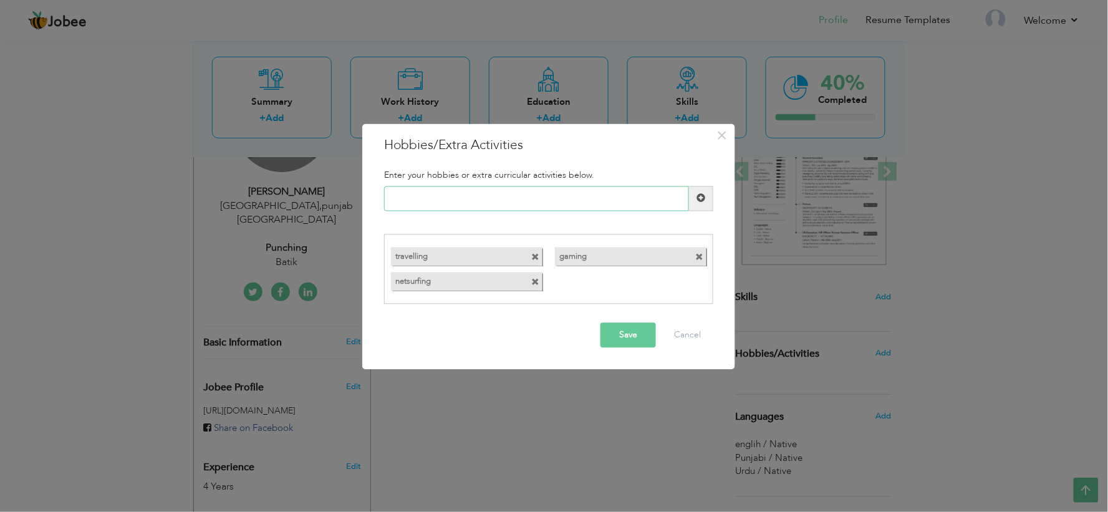
click at [518, 201] on input "text" at bounding box center [536, 198] width 305 height 25
type input "book reading"
click at [699, 197] on span at bounding box center [700, 198] width 9 height 9
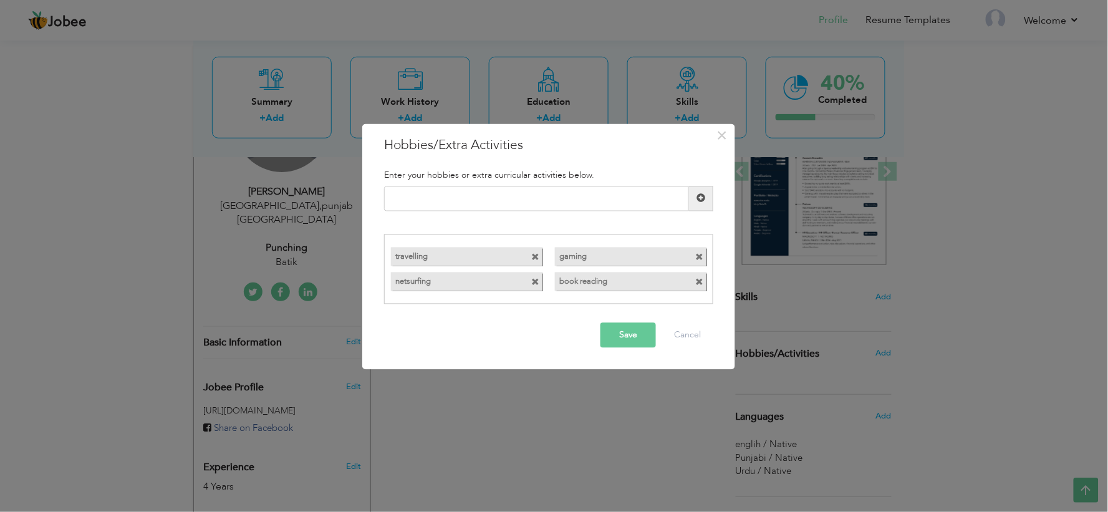
click at [633, 340] on button "Save" at bounding box center [627, 335] width 55 height 25
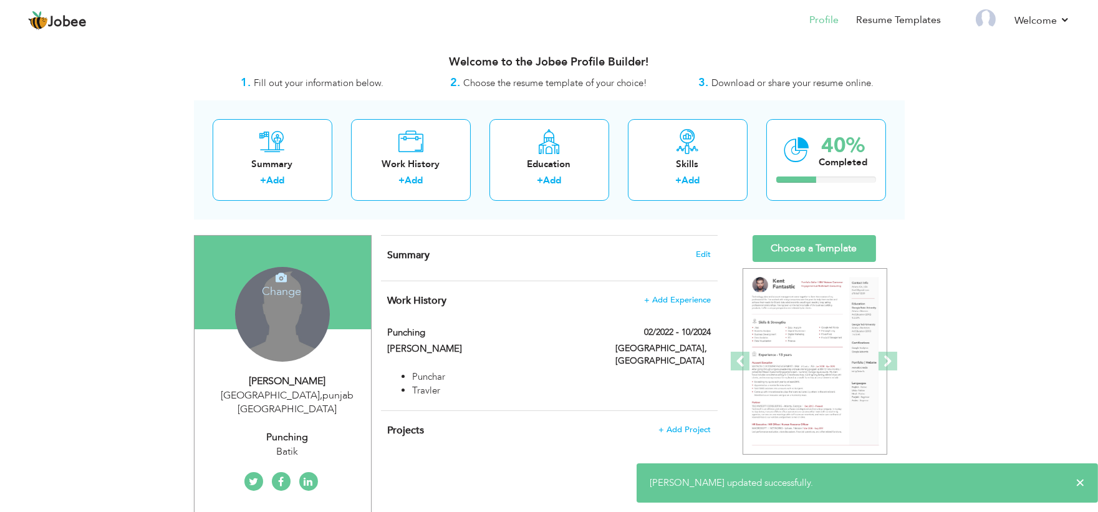
scroll to position [0, 0]
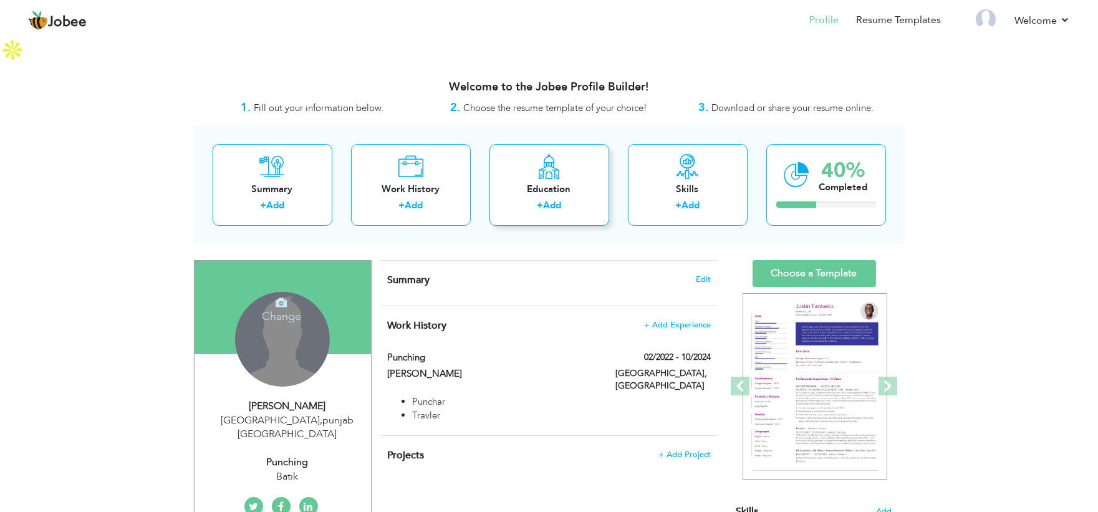
click at [545, 153] on div "Education + Add" at bounding box center [549, 185] width 120 height 82
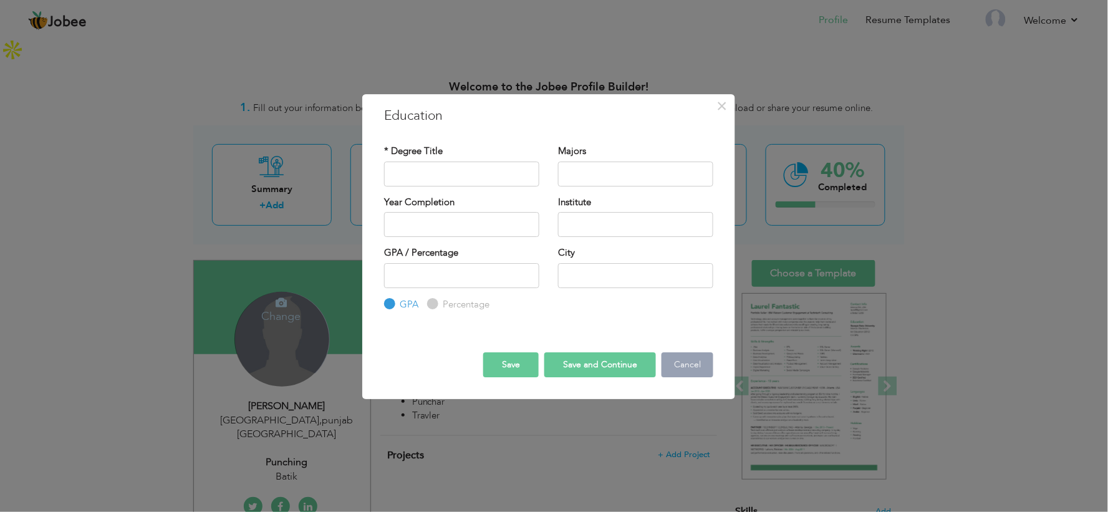
click at [678, 358] on button "Cancel" at bounding box center [687, 364] width 52 height 25
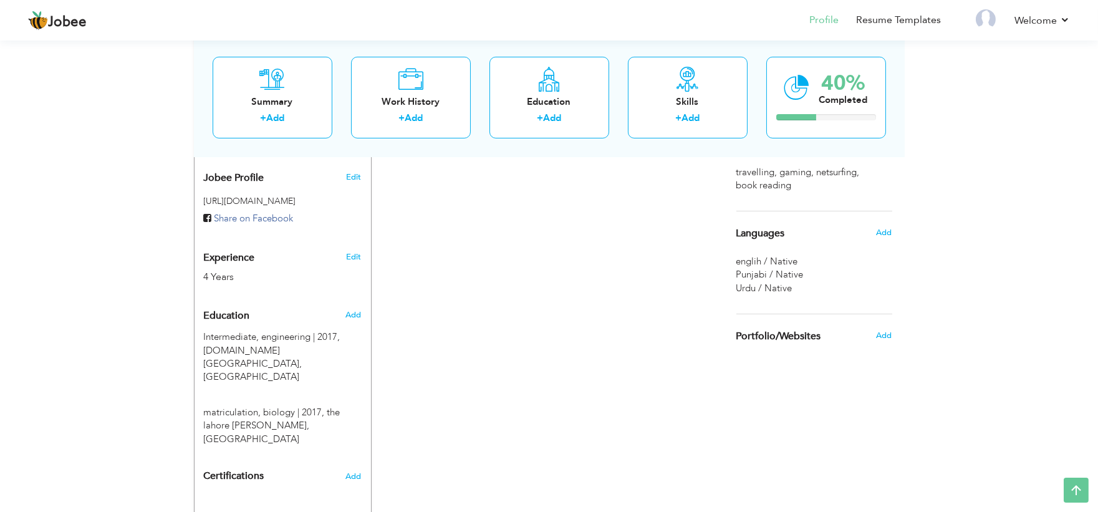
scroll to position [411, 0]
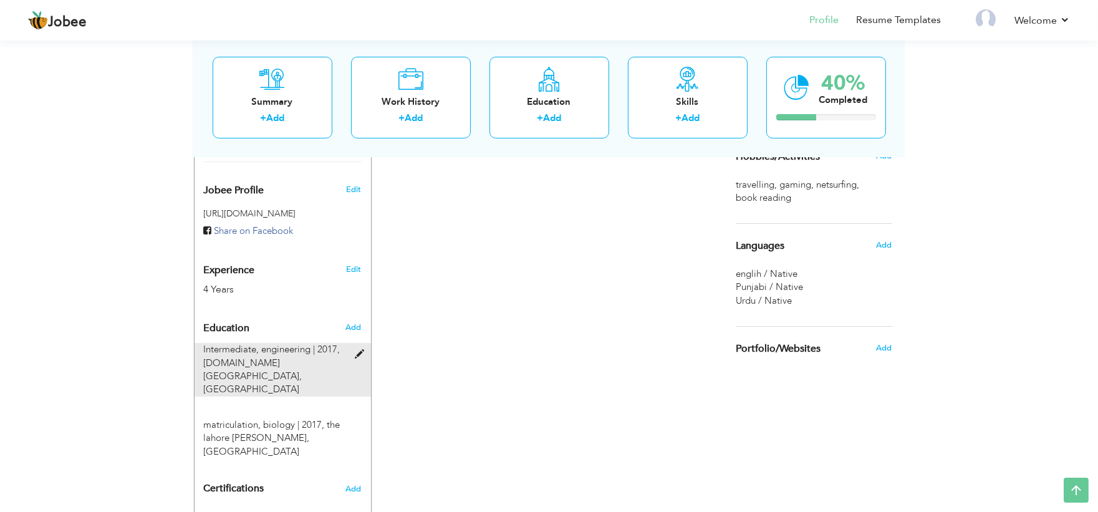
click at [359, 350] on span at bounding box center [363, 354] width 16 height 9
type input "Intermediate"
type input "engineering"
type input "2017"
type input "govt.college township"
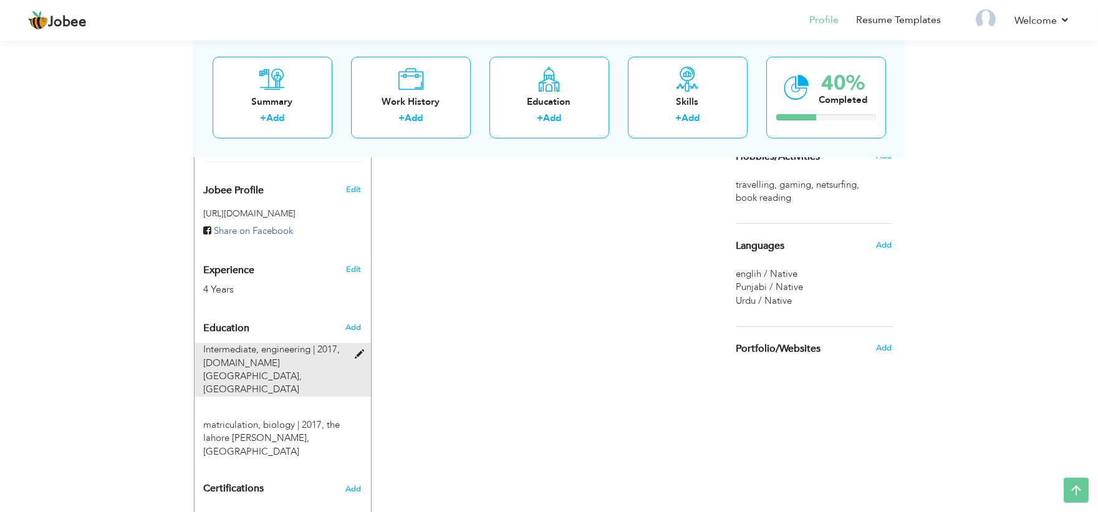
type input "50"
radio input "false"
radio input "true"
type input "lahore"
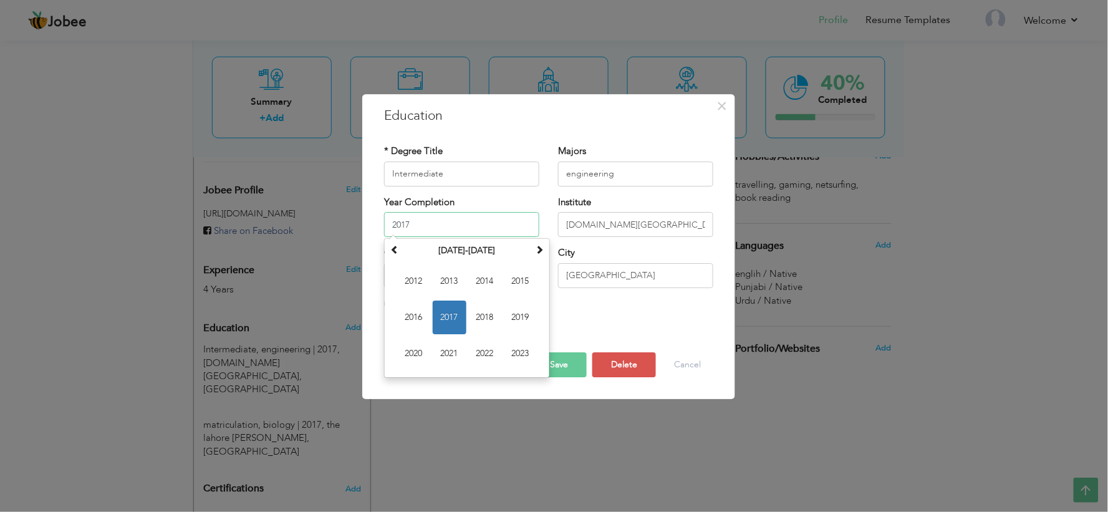
click at [429, 218] on input "2017" at bounding box center [461, 224] width 155 height 25
type input "2019"
click at [565, 369] on button "Save" at bounding box center [558, 364] width 55 height 25
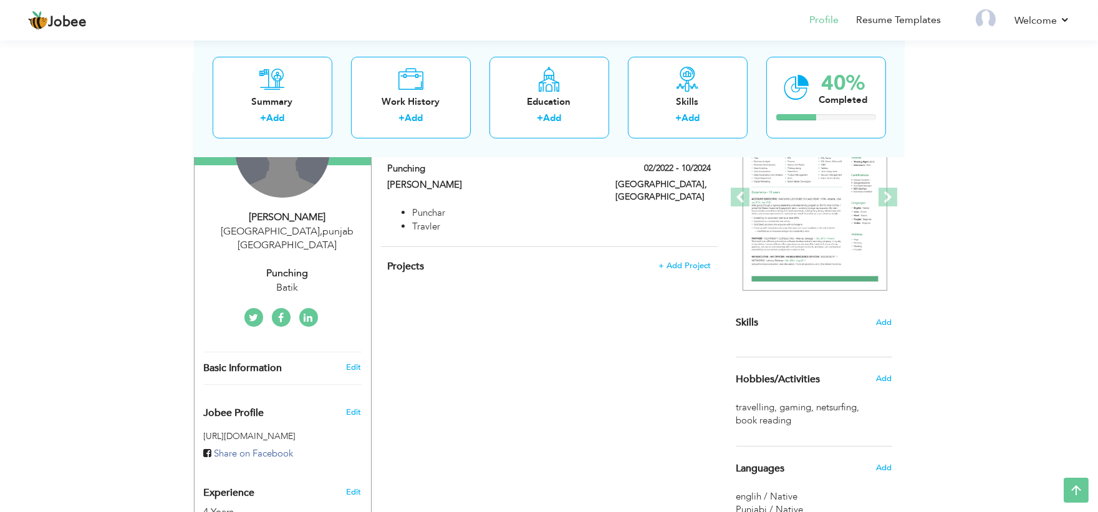
scroll to position [160, 0]
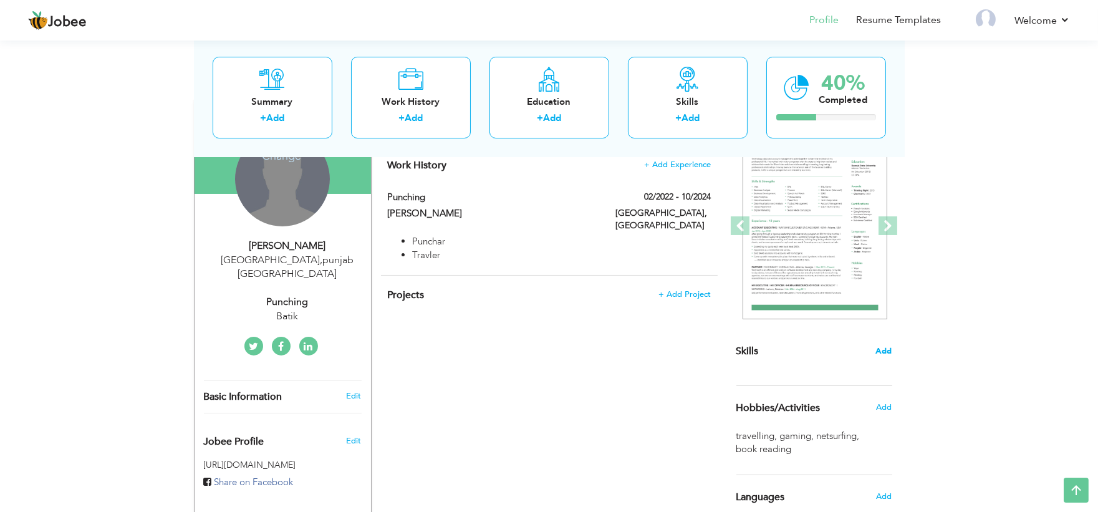
click at [883, 345] on span "Add" at bounding box center [884, 351] width 16 height 12
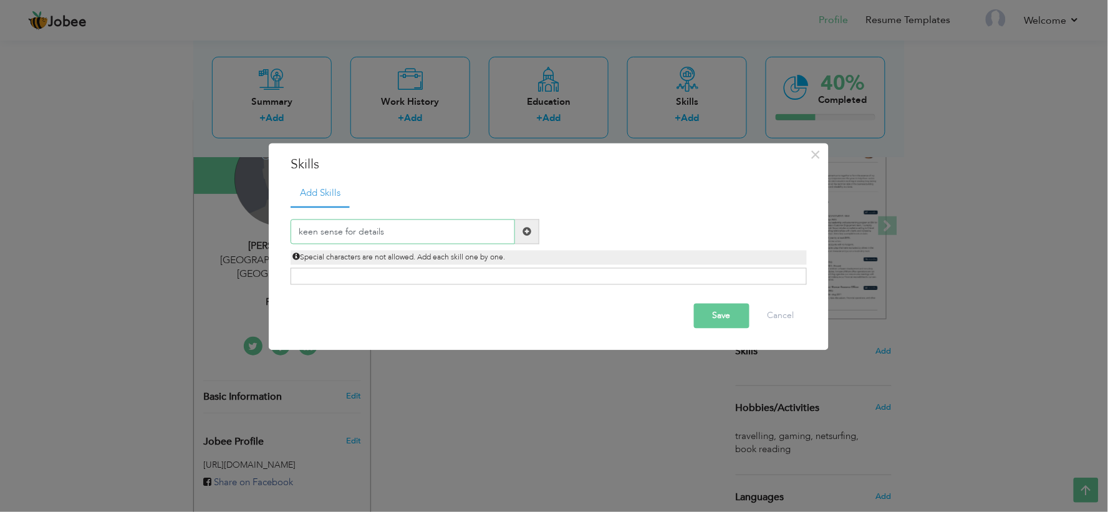
type input "keen sense for details"
click at [527, 228] on span at bounding box center [526, 231] width 9 height 9
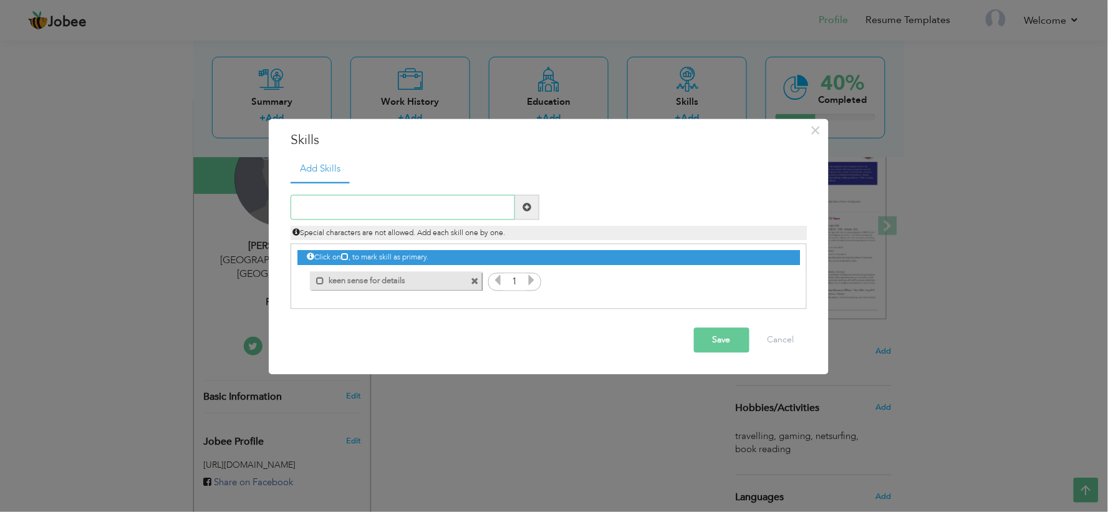
click at [476, 203] on input "text" at bounding box center [403, 207] width 224 height 25
type input "can work for long hours"
click at [527, 208] on span at bounding box center [526, 207] width 9 height 9
click at [465, 206] on input "text" at bounding box center [403, 207] width 224 height 25
type input "professionalism"
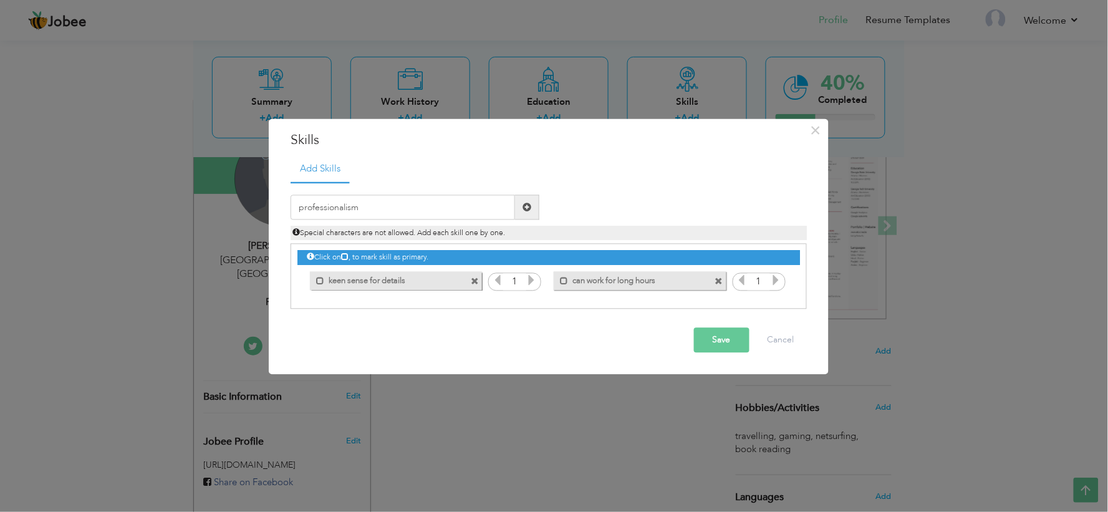
click at [522, 207] on span at bounding box center [526, 207] width 9 height 9
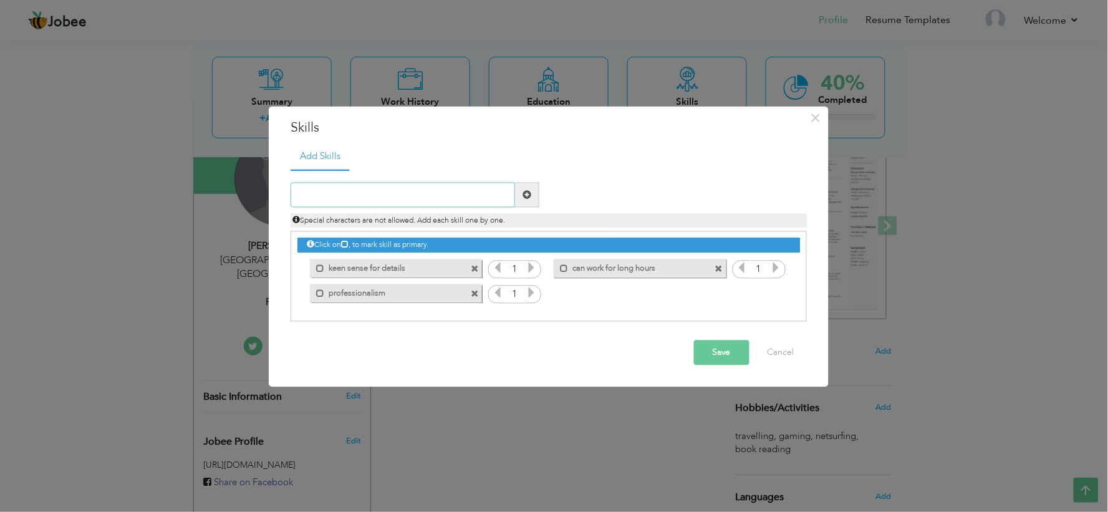
click at [470, 195] on input "text" at bounding box center [403, 195] width 224 height 25
type input "Leadership Potential"
click at [526, 196] on span at bounding box center [526, 194] width 9 height 9
click at [436, 198] on input "text" at bounding box center [403, 195] width 224 height 25
type input "Can take challenges with confidence"
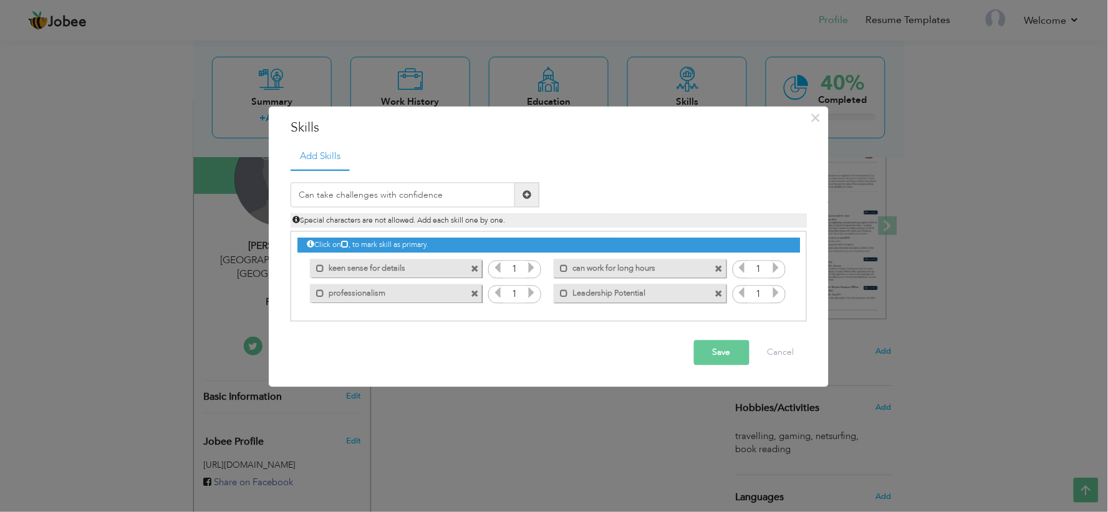
click at [524, 192] on span at bounding box center [526, 194] width 9 height 9
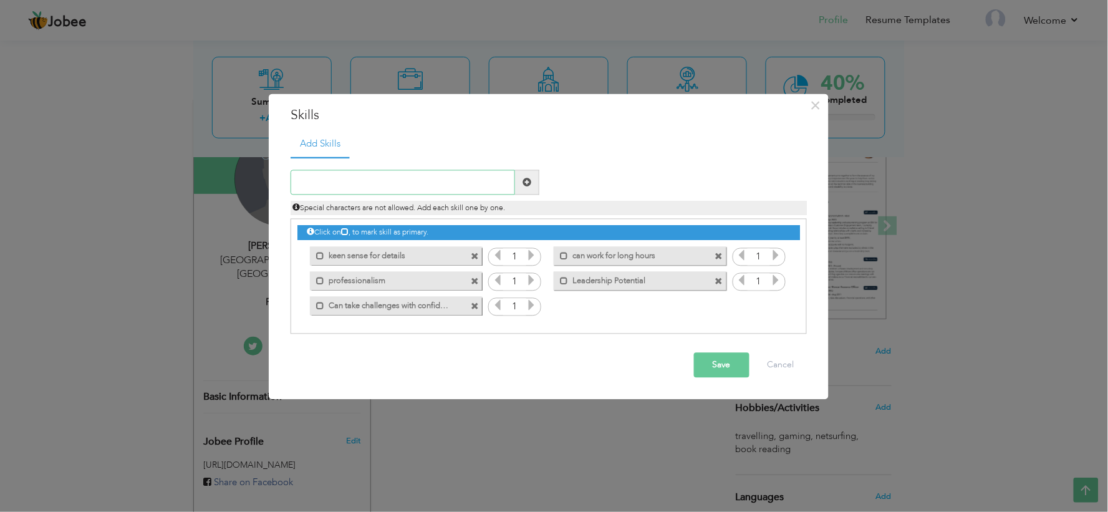
click at [431, 184] on input "text" at bounding box center [403, 182] width 224 height 25
type input "Problem-Solving and Critical Thinking"
click at [722, 357] on button "Save" at bounding box center [721, 365] width 55 height 25
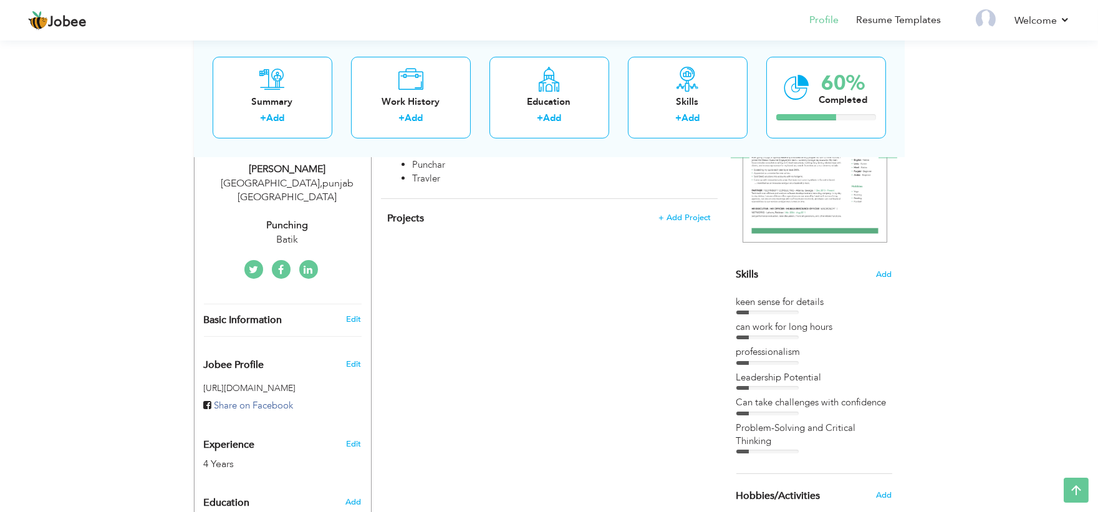
scroll to position [239, 0]
click at [776, 294] on div "keen sense for details" at bounding box center [814, 300] width 156 height 13
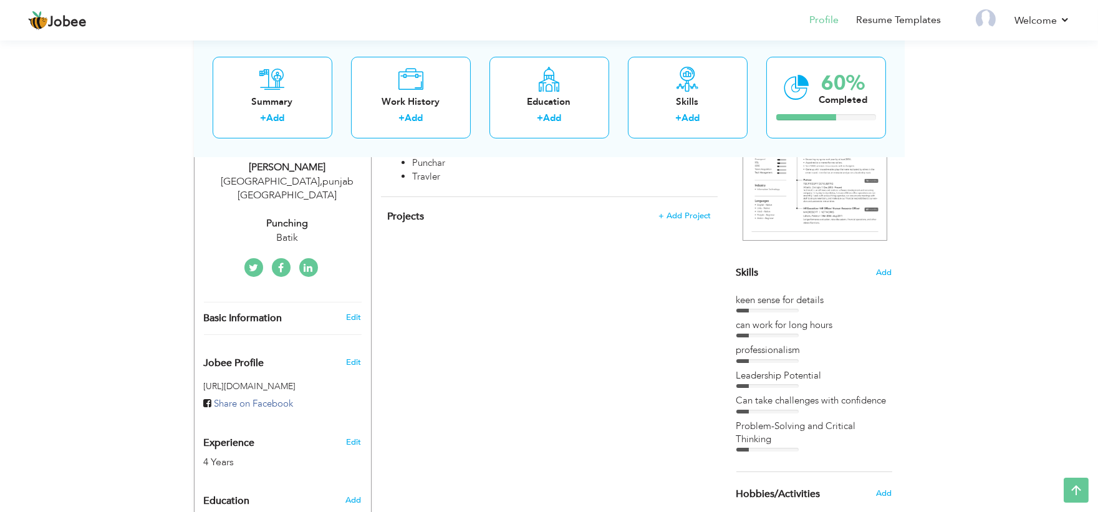
click at [771, 319] on div "can work for long hours" at bounding box center [814, 325] width 156 height 13
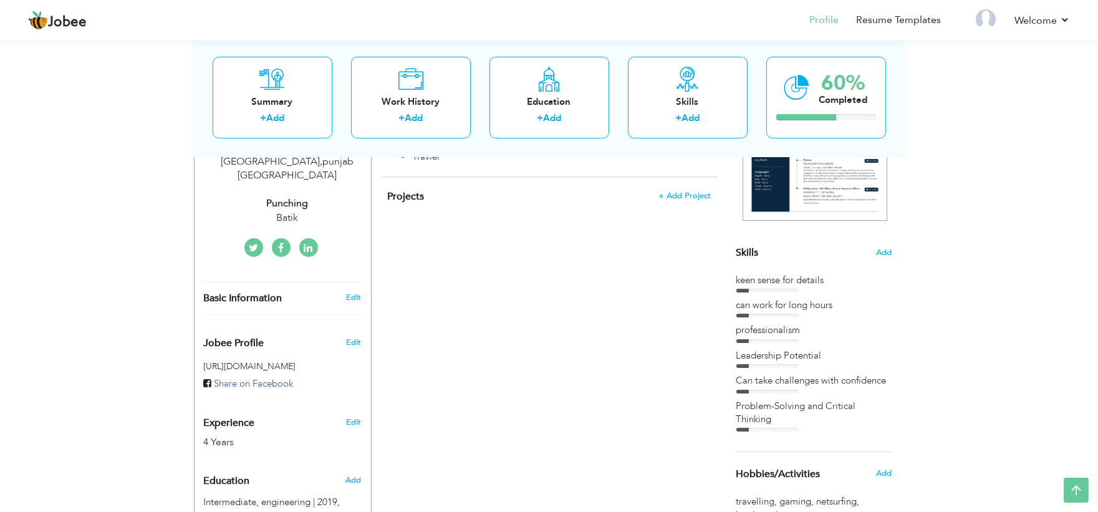
scroll to position [237, 0]
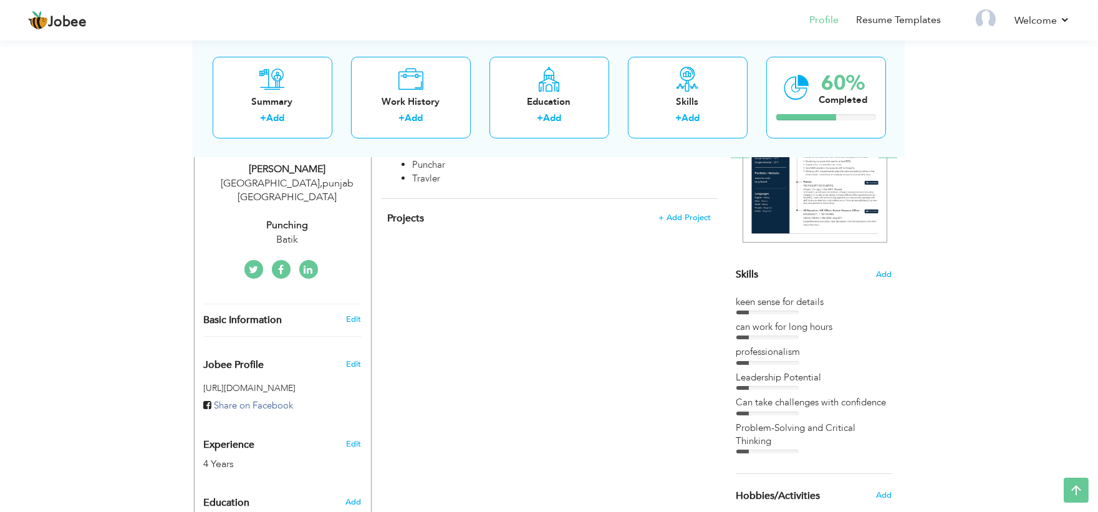
click at [798, 295] on div "keen sense for details" at bounding box center [814, 301] width 156 height 13
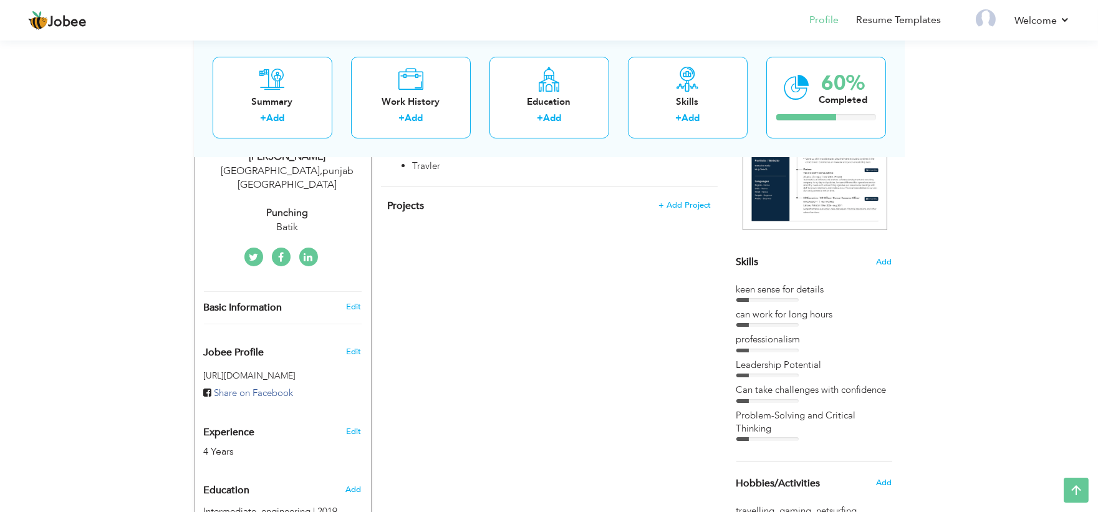
scroll to position [250, 0]
click at [664, 97] on div "Skills" at bounding box center [688, 101] width 100 height 13
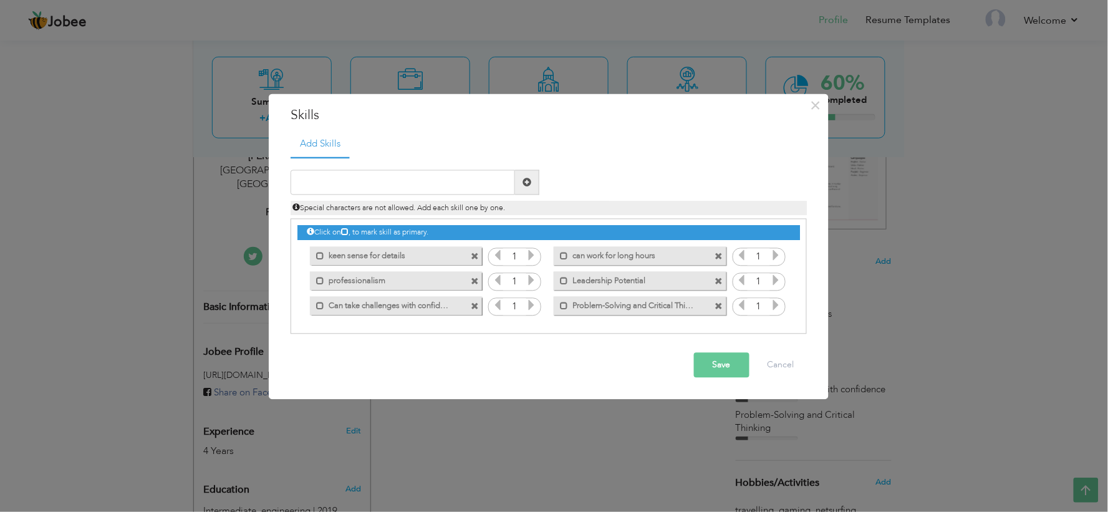
click at [772, 257] on icon at bounding box center [775, 255] width 11 height 11
click at [530, 254] on icon at bounding box center [531, 255] width 11 height 11
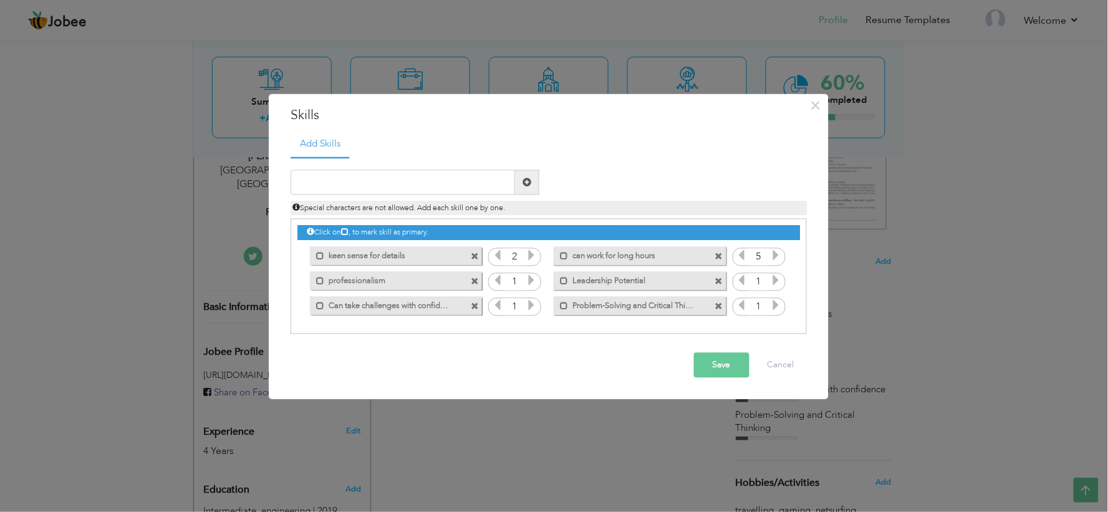
click at [530, 254] on icon at bounding box center [531, 255] width 11 height 11
click at [530, 281] on icon at bounding box center [531, 280] width 11 height 11
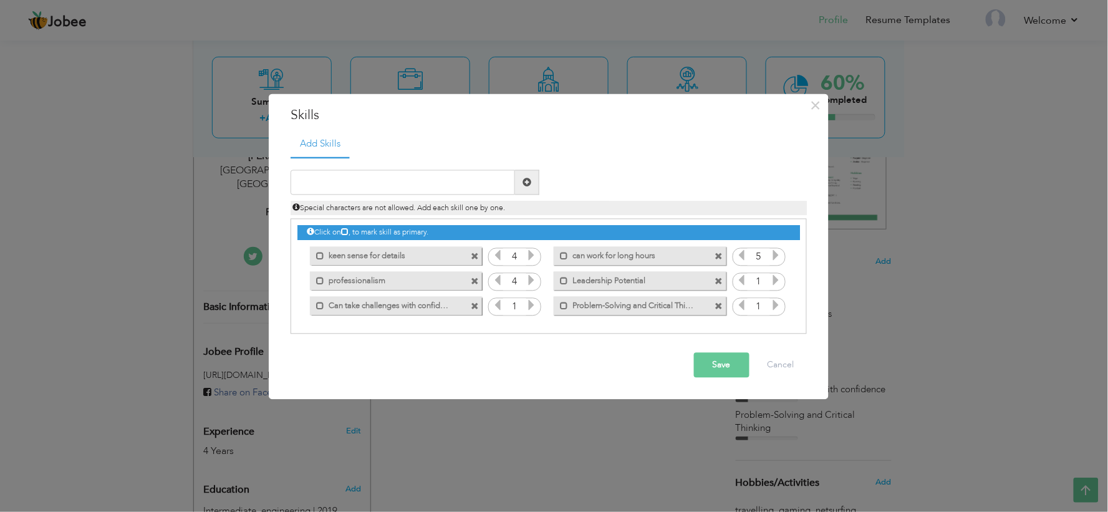
click at [530, 300] on icon at bounding box center [531, 305] width 11 height 11
click at [779, 307] on icon at bounding box center [775, 305] width 11 height 11
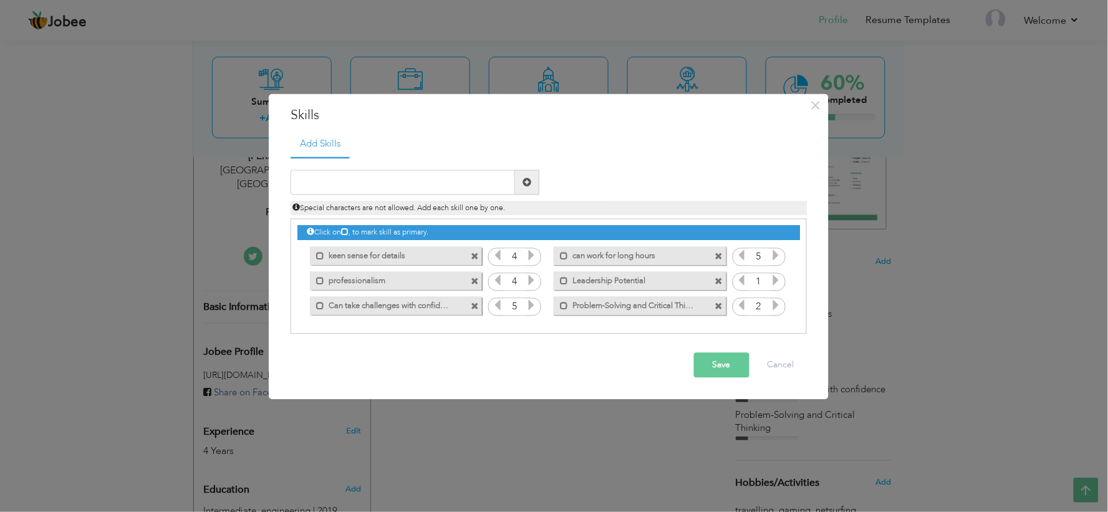
click at [779, 307] on icon at bounding box center [775, 305] width 11 height 11
click at [775, 282] on icon at bounding box center [775, 280] width 11 height 11
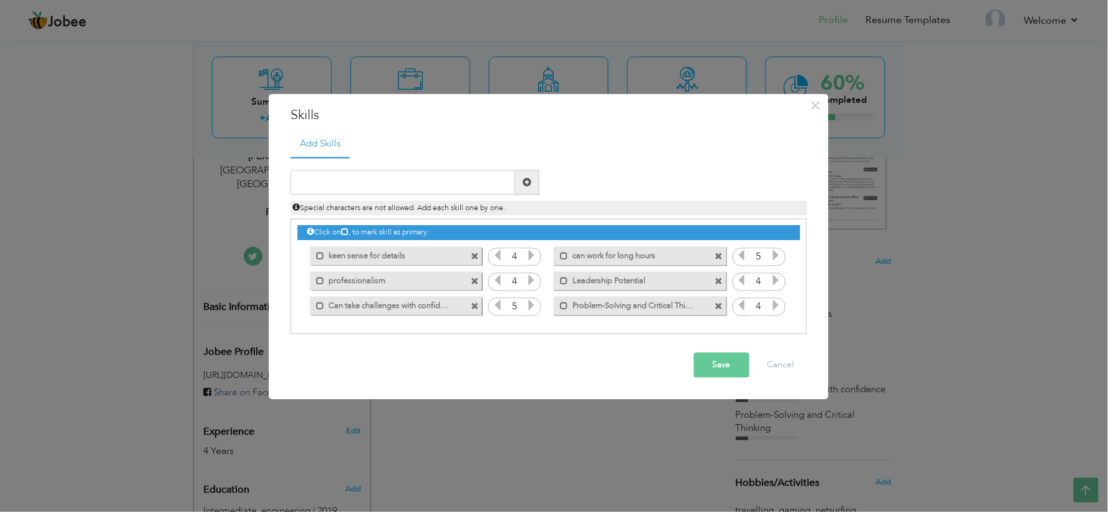
click at [775, 282] on icon at bounding box center [775, 280] width 11 height 11
click at [724, 365] on button "Save" at bounding box center [721, 365] width 55 height 25
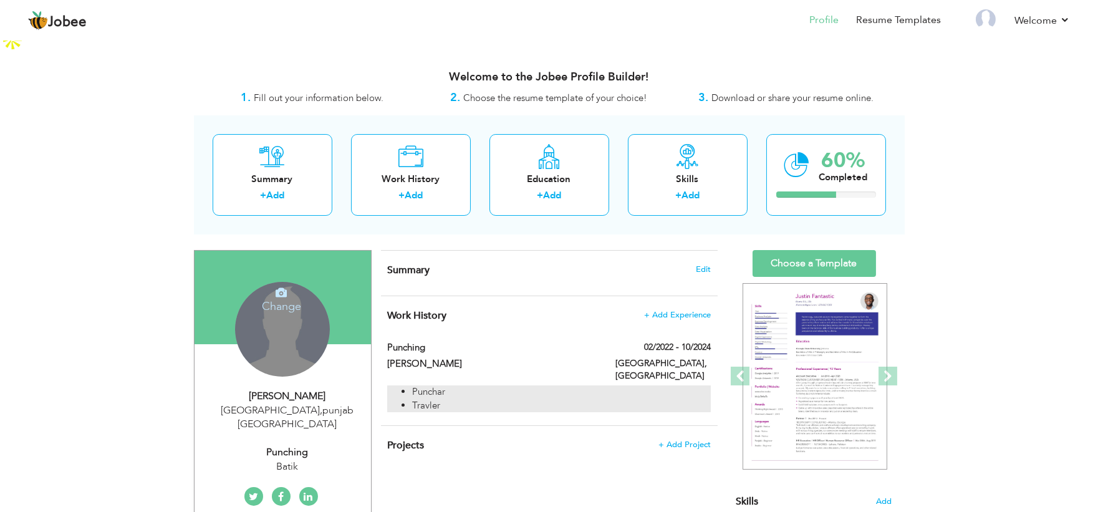
scroll to position [0, 0]
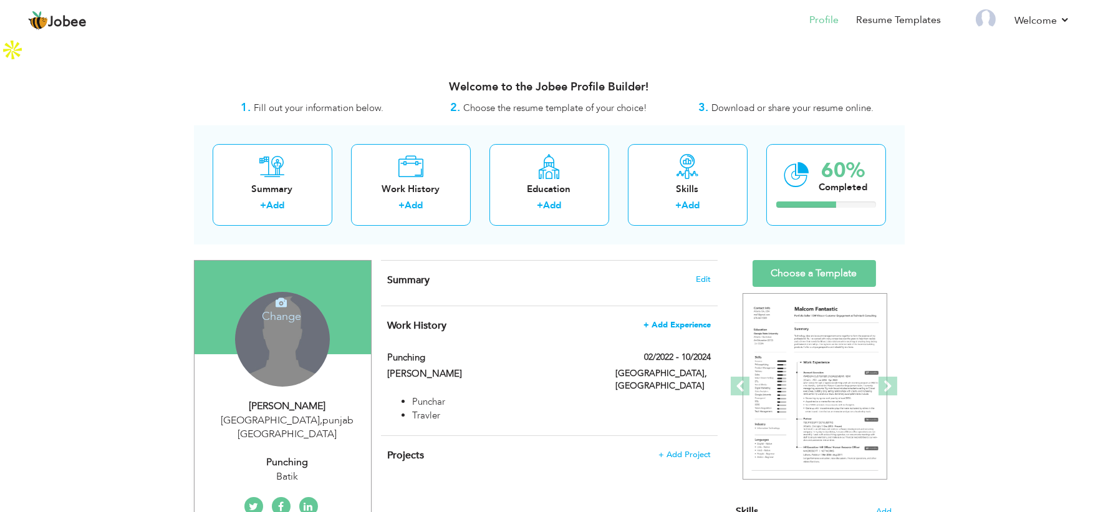
click at [675, 320] on span "+ Add Experience" at bounding box center [676, 324] width 67 height 9
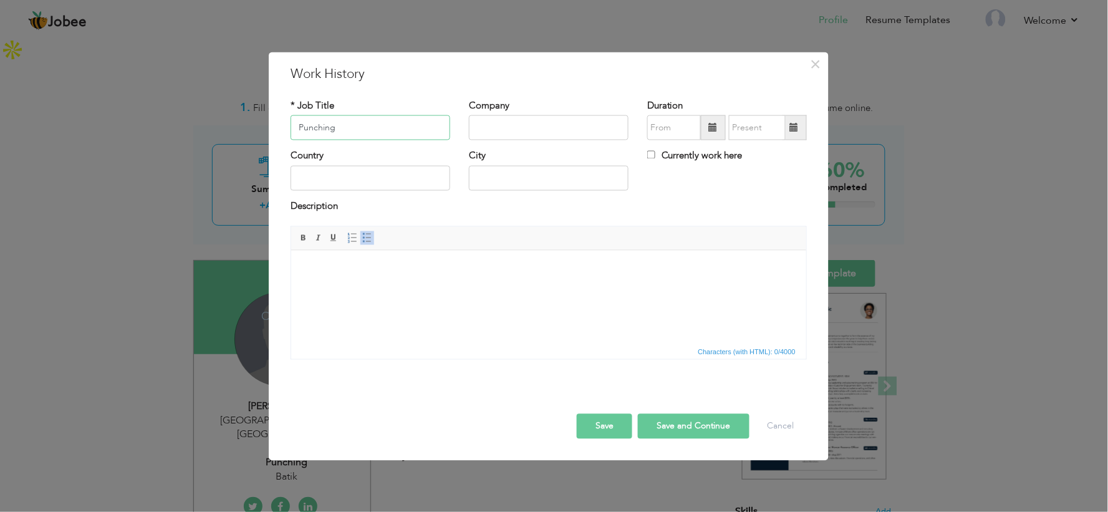
type input "Punching"
click at [491, 132] on input "text" at bounding box center [549, 127] width 160 height 25
type input "Batik"
click at [502, 178] on input "text" at bounding box center [549, 178] width 160 height 25
type input "Lahore"
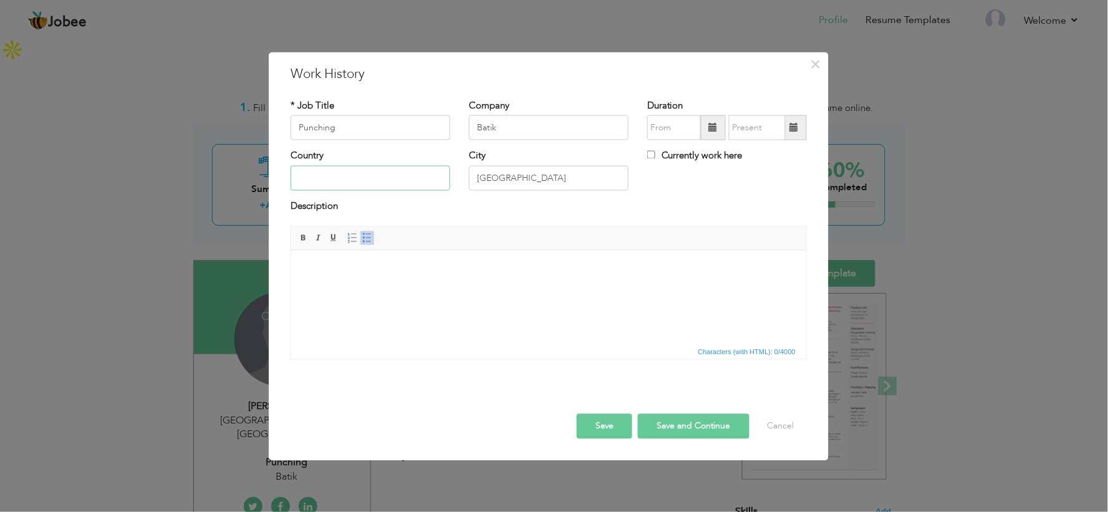
type input "Pakistan"
click at [671, 125] on input "text" at bounding box center [674, 127] width 54 height 25
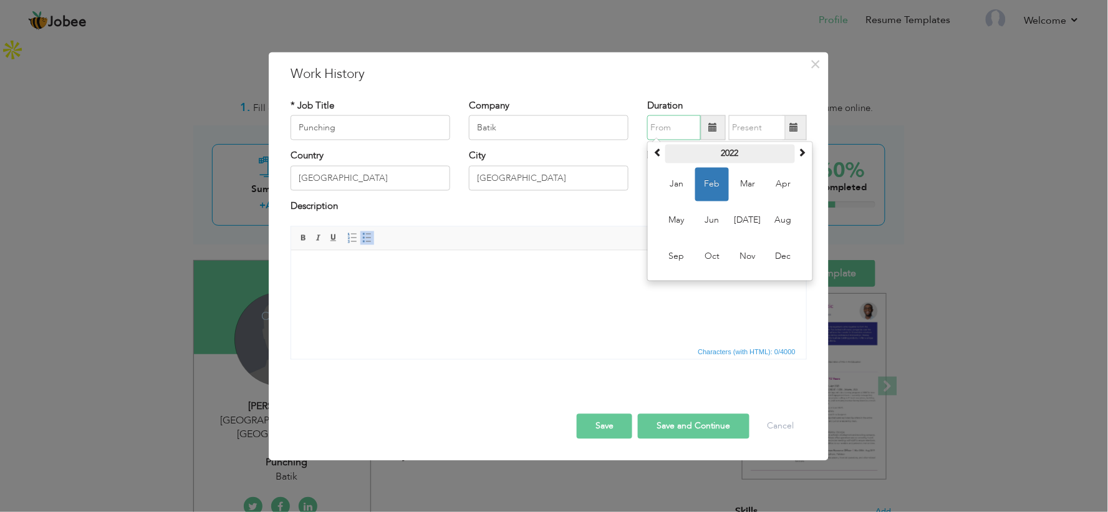
click at [724, 150] on th "2022" at bounding box center [730, 154] width 130 height 19
click at [708, 150] on th "2017-2028" at bounding box center [730, 154] width 130 height 19
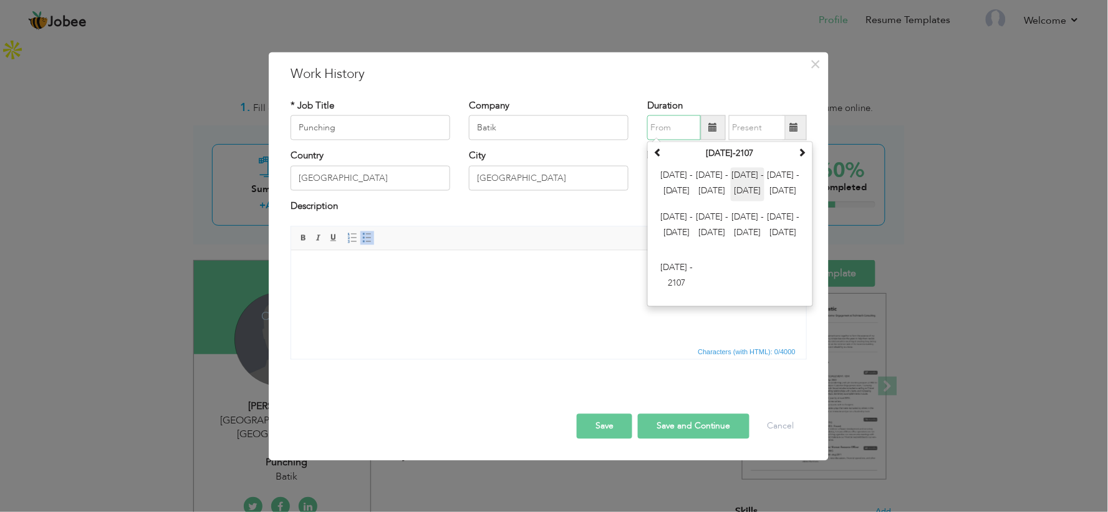
click at [747, 172] on span "2024 - 2035" at bounding box center [748, 185] width 34 height 34
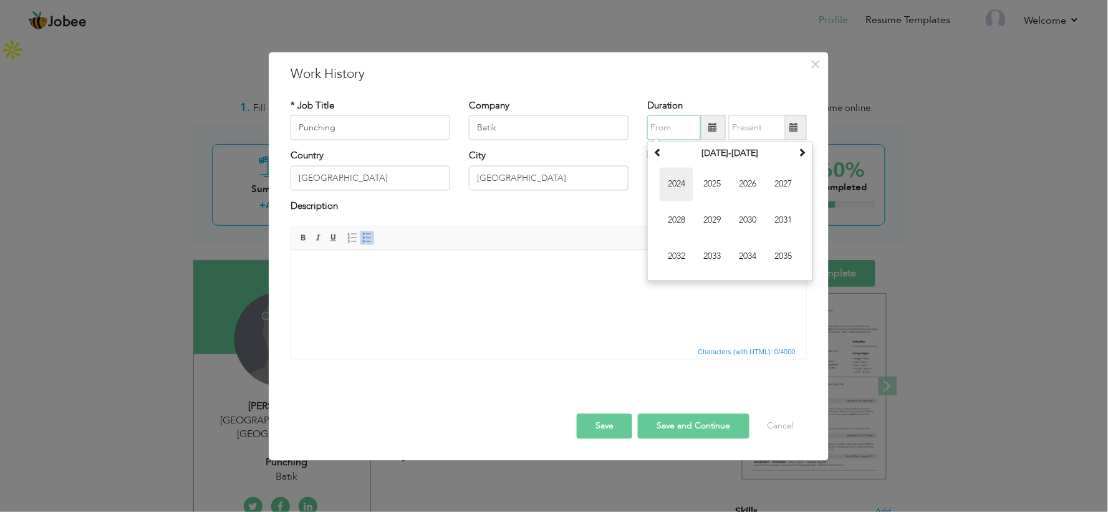
click at [680, 185] on span "2024" at bounding box center [677, 185] width 34 height 34
click at [748, 252] on span "Nov" at bounding box center [748, 257] width 34 height 34
type input "11/2024"
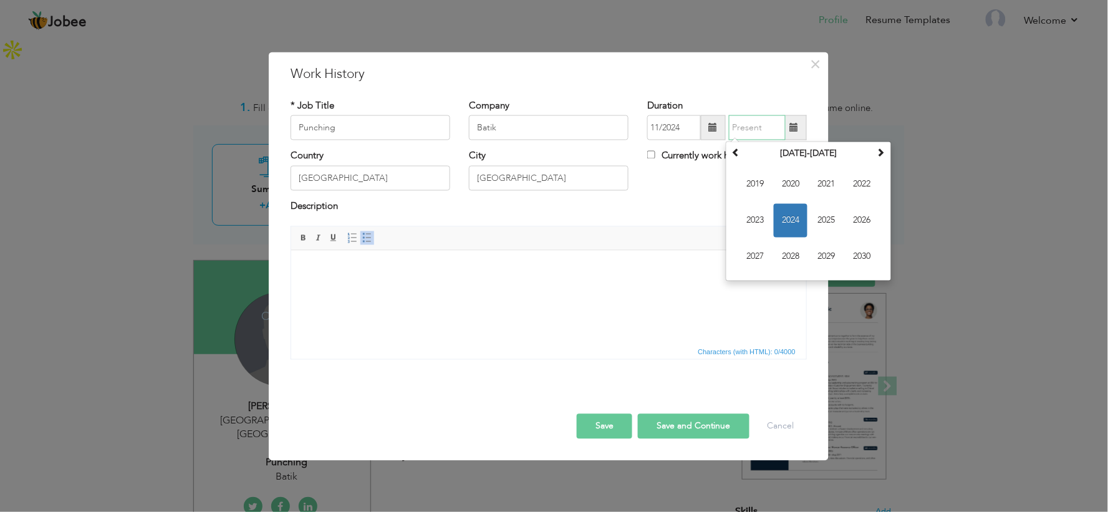
click at [751, 126] on input "text" at bounding box center [757, 127] width 57 height 25
click at [825, 217] on span "2025" at bounding box center [826, 221] width 34 height 34
click at [855, 226] on span "Aug" at bounding box center [862, 221] width 34 height 34
type input "08/2025"
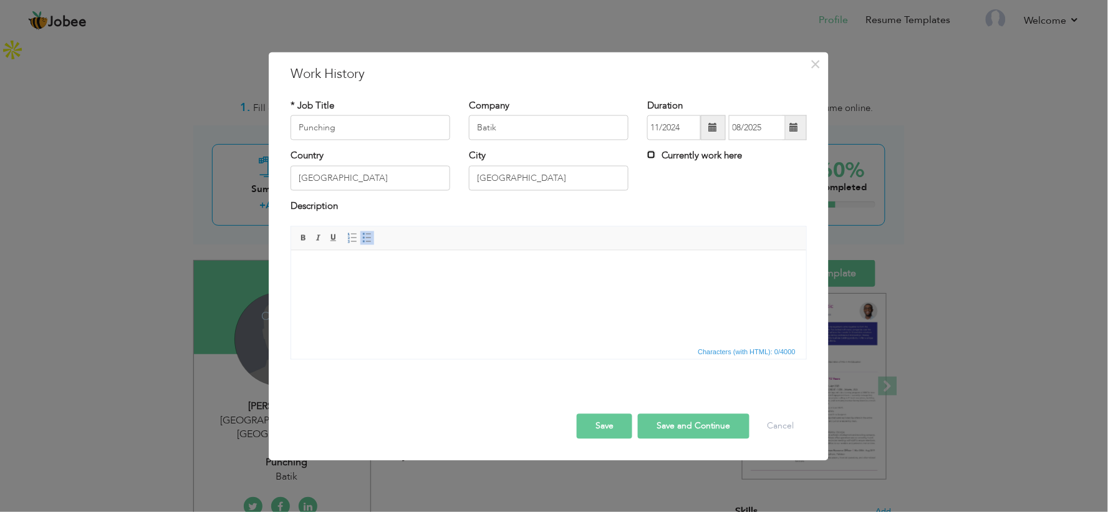
click at [653, 156] on input "Currently work here" at bounding box center [651, 155] width 8 height 8
checkbox input "true"
click at [329, 271] on body at bounding box center [548, 268] width 490 height 13
click at [365, 237] on span at bounding box center [367, 238] width 10 height 10
click at [608, 428] on button "Save" at bounding box center [604, 425] width 55 height 25
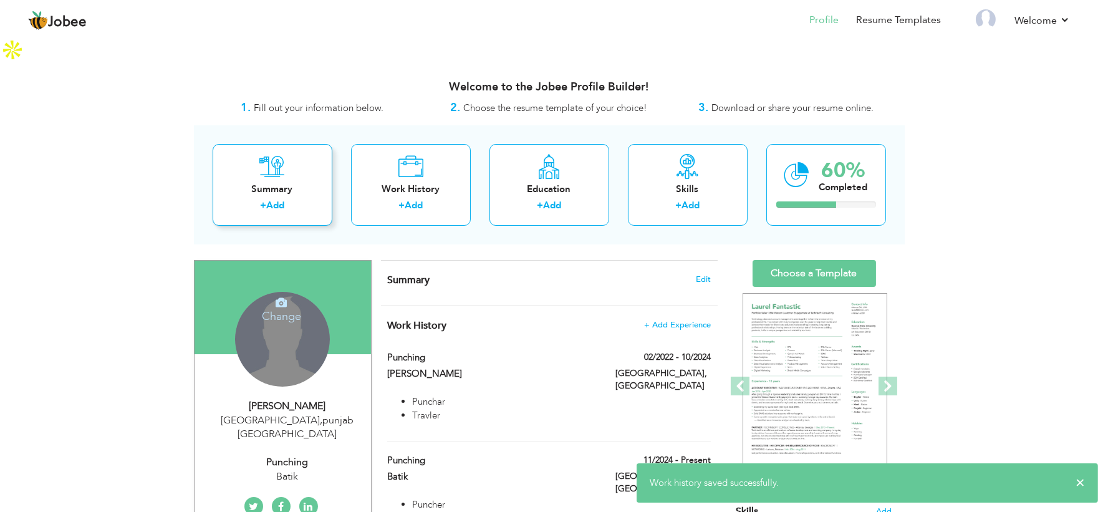
click at [281, 183] on div "Summary" at bounding box center [273, 189] width 100 height 13
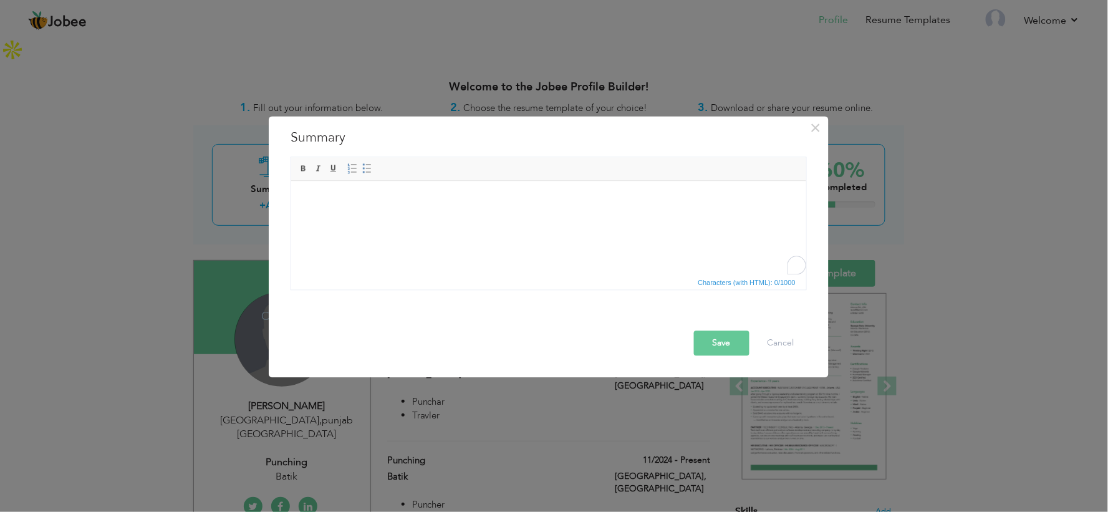
click at [340, 211] on html at bounding box center [548, 199] width 515 height 38
drag, startPoint x: 340, startPoint y: 211, endPoint x: 517, endPoint y: 194, distance: 178.5
click at [517, 194] on body "My Aim is to achieve the responsible position in a" at bounding box center [548, 199] width 490 height 13
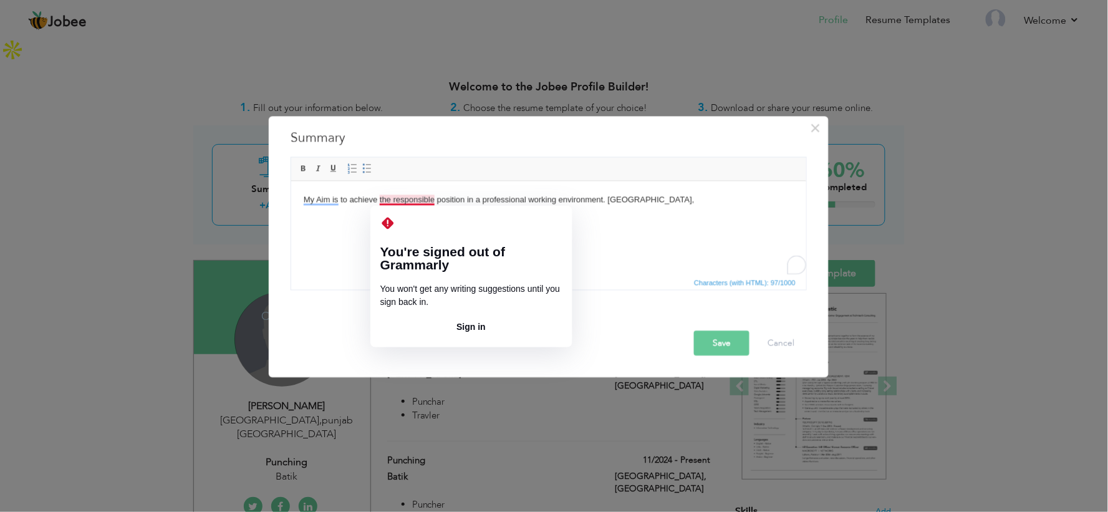
click at [419, 198] on body "My Aim is to achieve the responsible position in a professional working environ…" at bounding box center [548, 199] width 490 height 13
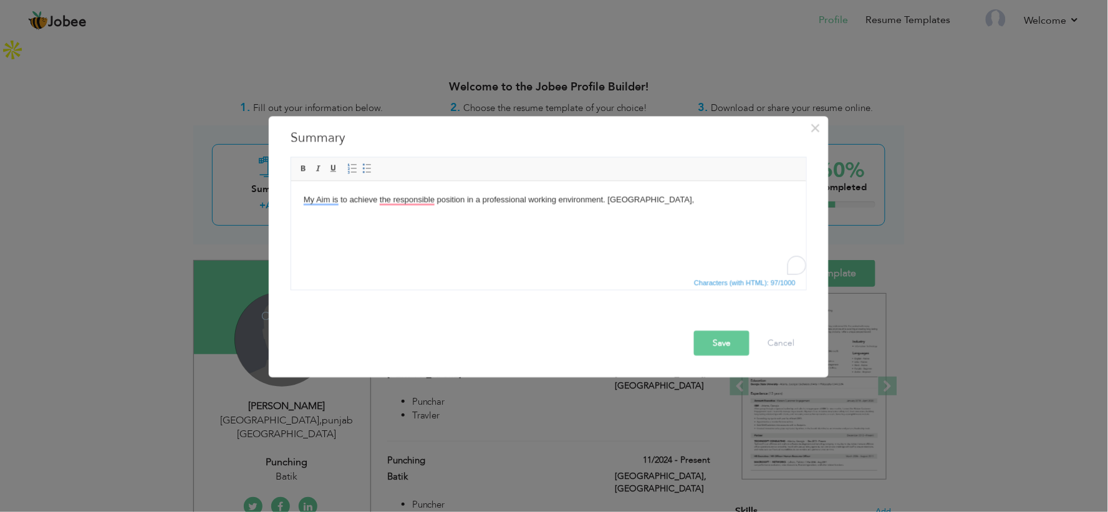
click at [346, 218] on html "My Aim is to achieve the responsible position in a professional working environ…" at bounding box center [548, 199] width 515 height 38
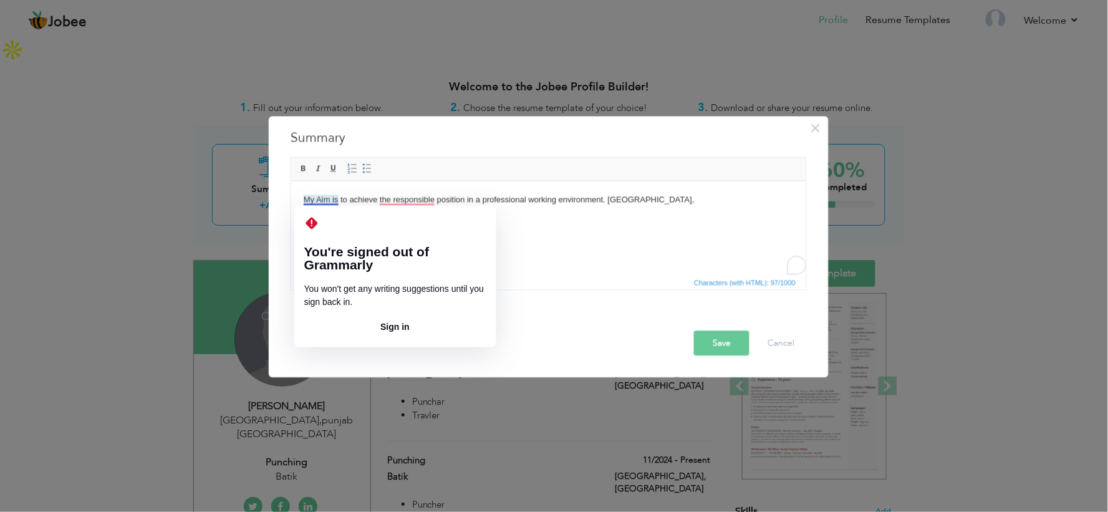
click at [321, 198] on body "My Aim is to achieve the responsible position in a professional working environ…" at bounding box center [548, 199] width 490 height 13
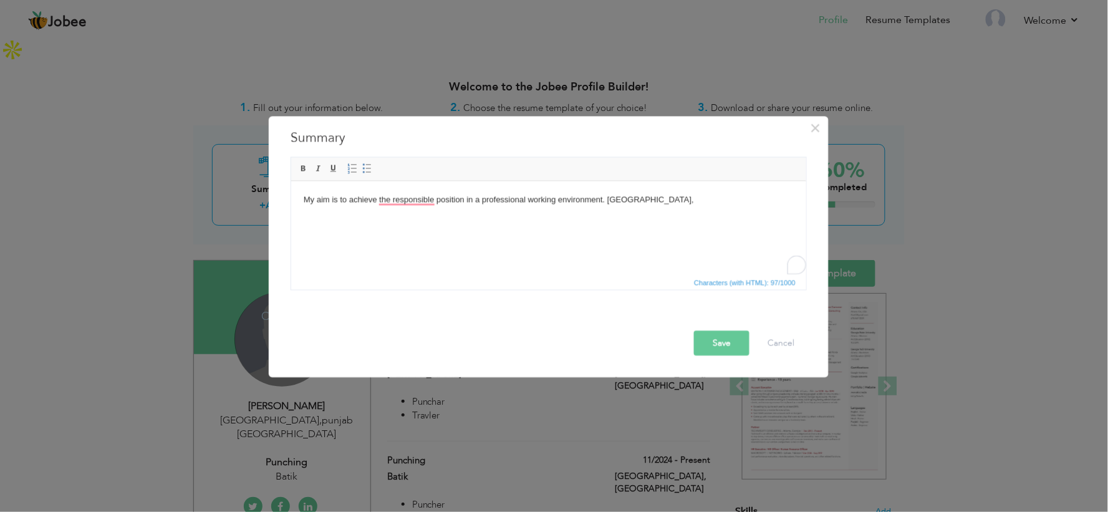
click at [655, 196] on body "My aim is to achieve the responsible position in a professional working environ…" at bounding box center [548, 199] width 490 height 13
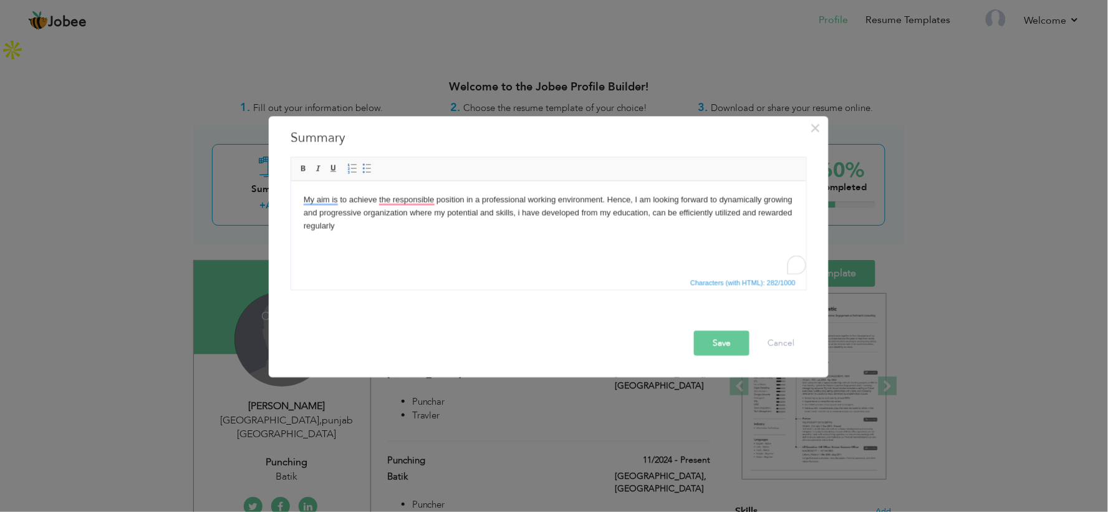
click at [719, 334] on button "Save" at bounding box center [721, 342] width 55 height 25
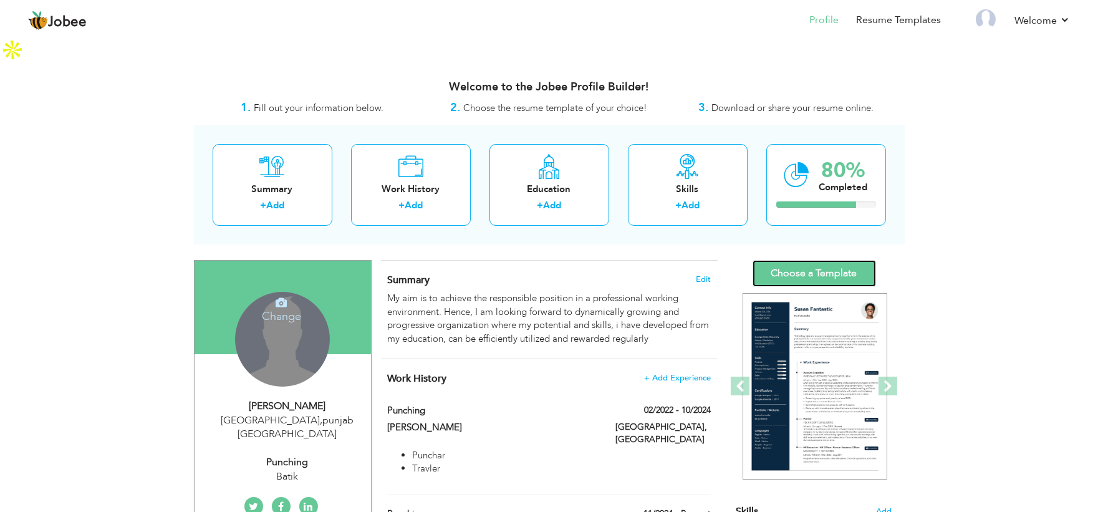
click at [834, 260] on link "Choose a Template" at bounding box center [813, 273] width 123 height 27
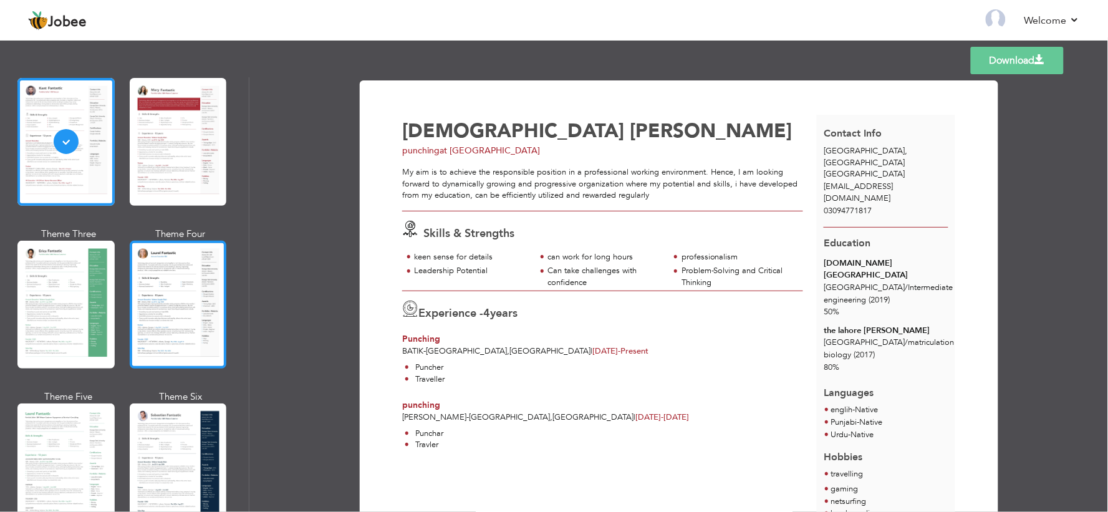
scroll to position [98, 0]
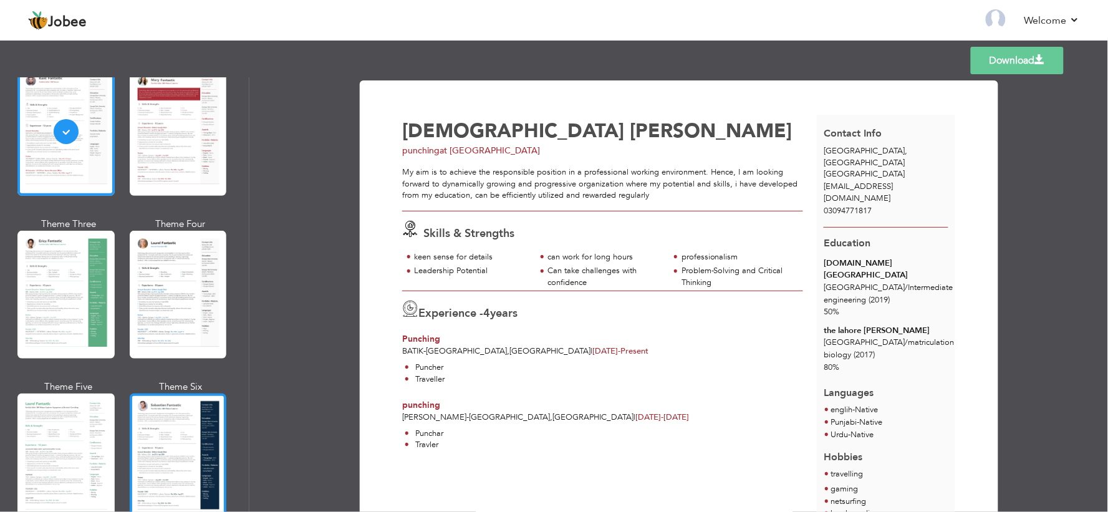
click at [185, 415] on div at bounding box center [178, 457] width 97 height 128
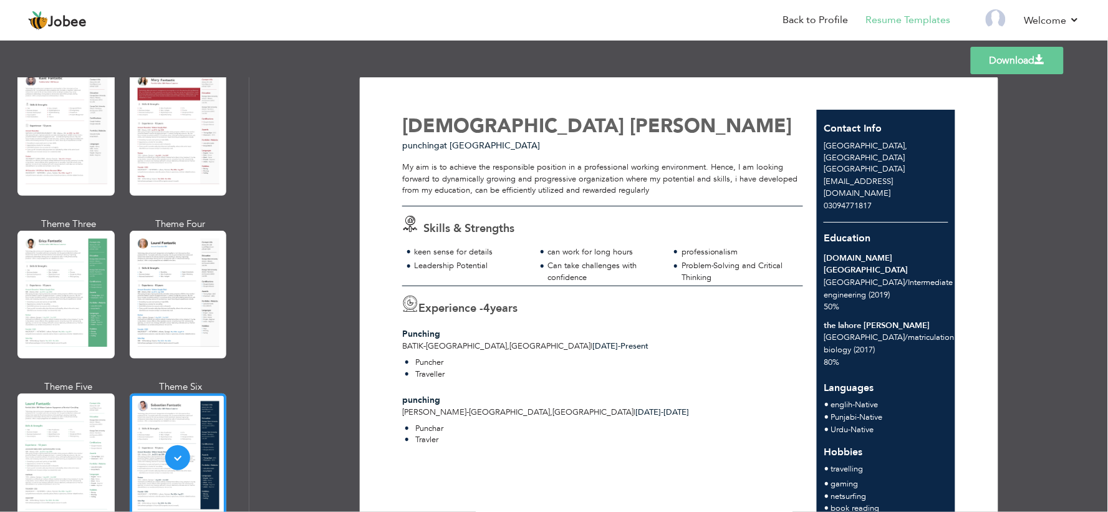
scroll to position [0, 0]
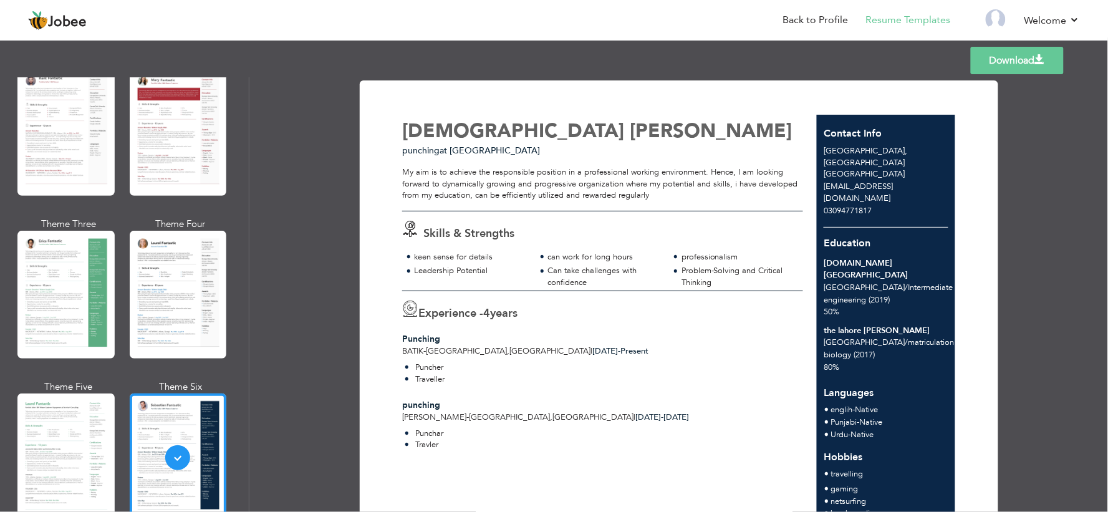
click at [1023, 63] on link "Download" at bounding box center [1017, 60] width 93 height 27
click at [1018, 57] on link "Download" at bounding box center [1017, 60] width 93 height 27
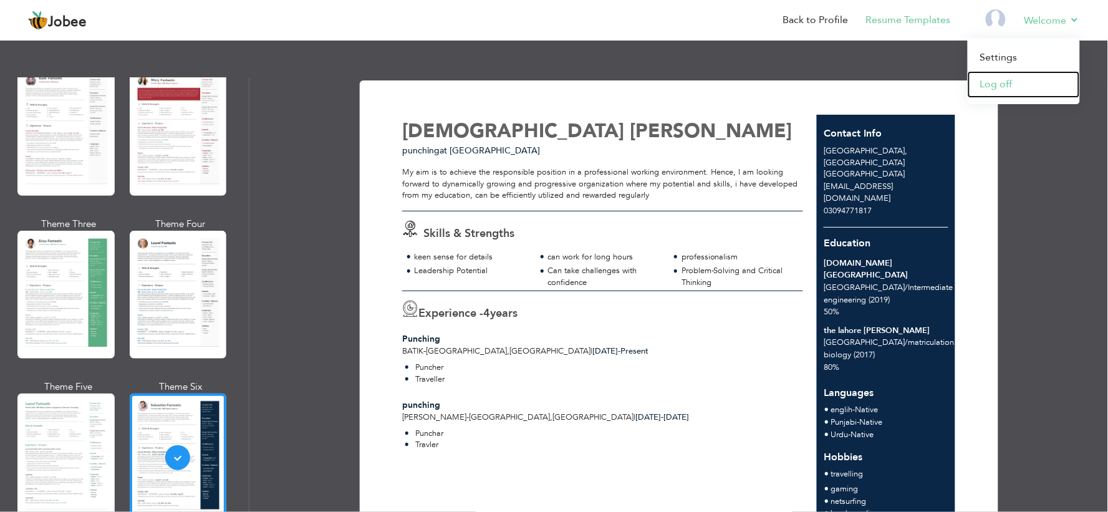
click at [1002, 82] on link "Log off" at bounding box center [1024, 84] width 112 height 27
